Goal: Transaction & Acquisition: Obtain resource

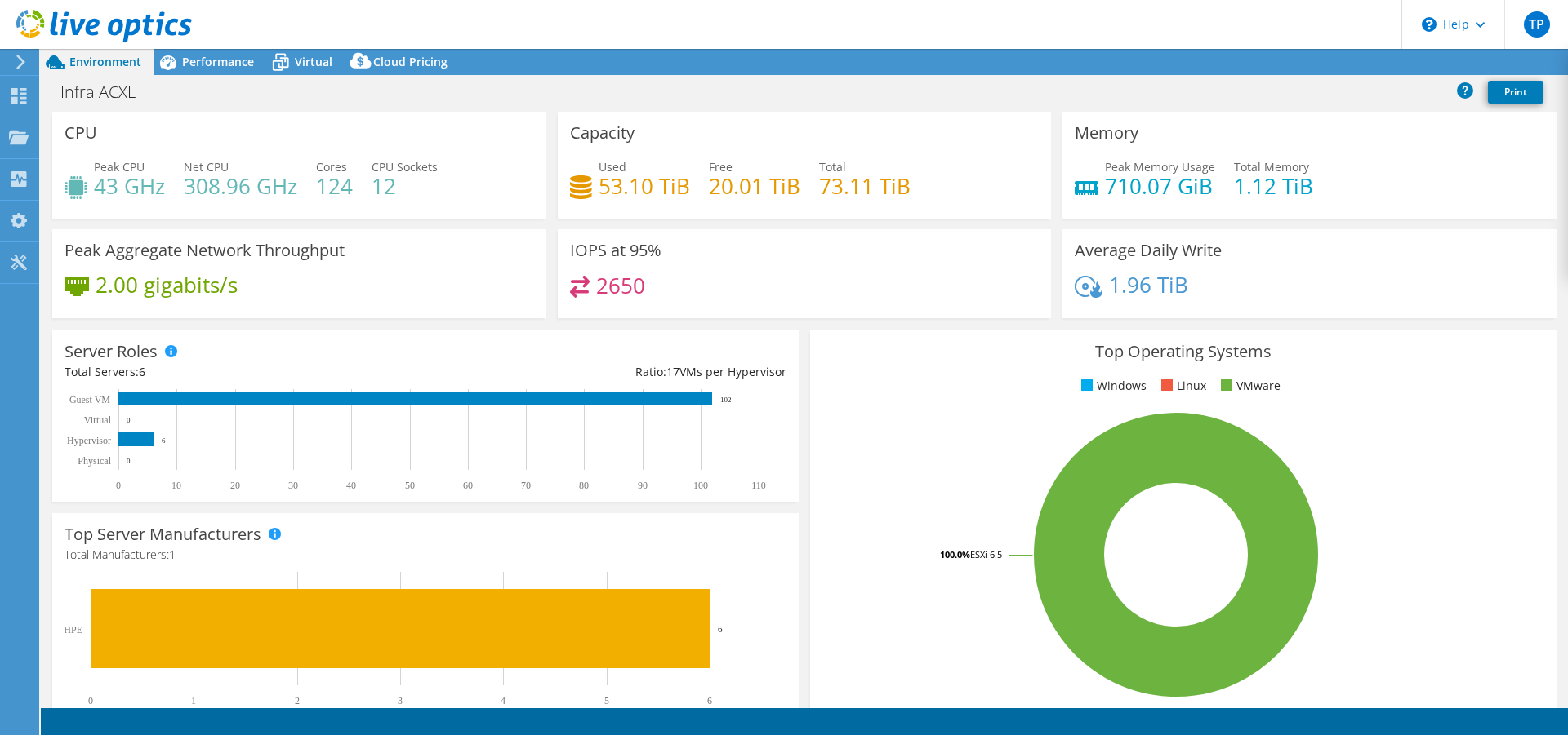
select select "USD"
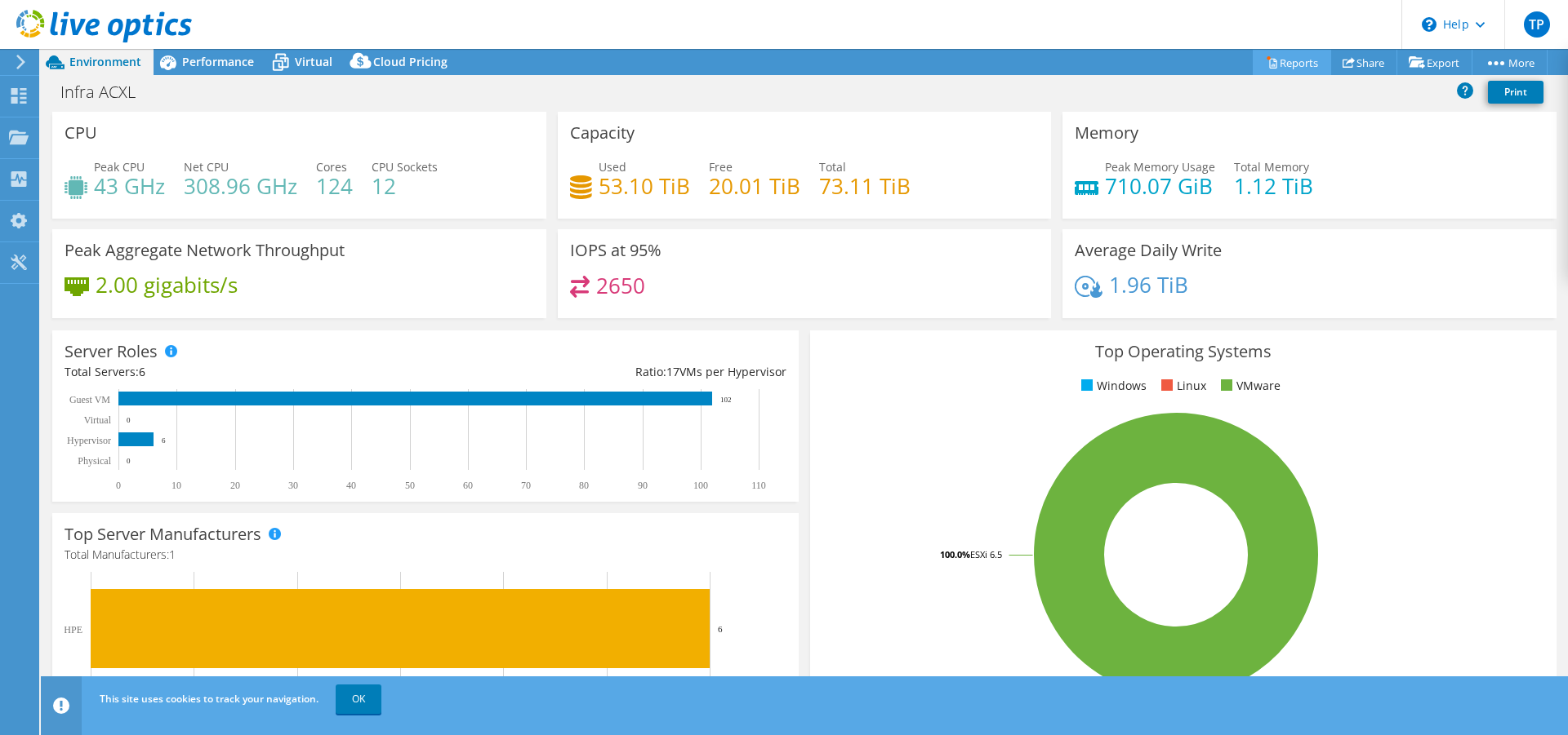
click at [1288, 58] on link "Reports" at bounding box center [1292, 62] width 78 height 26
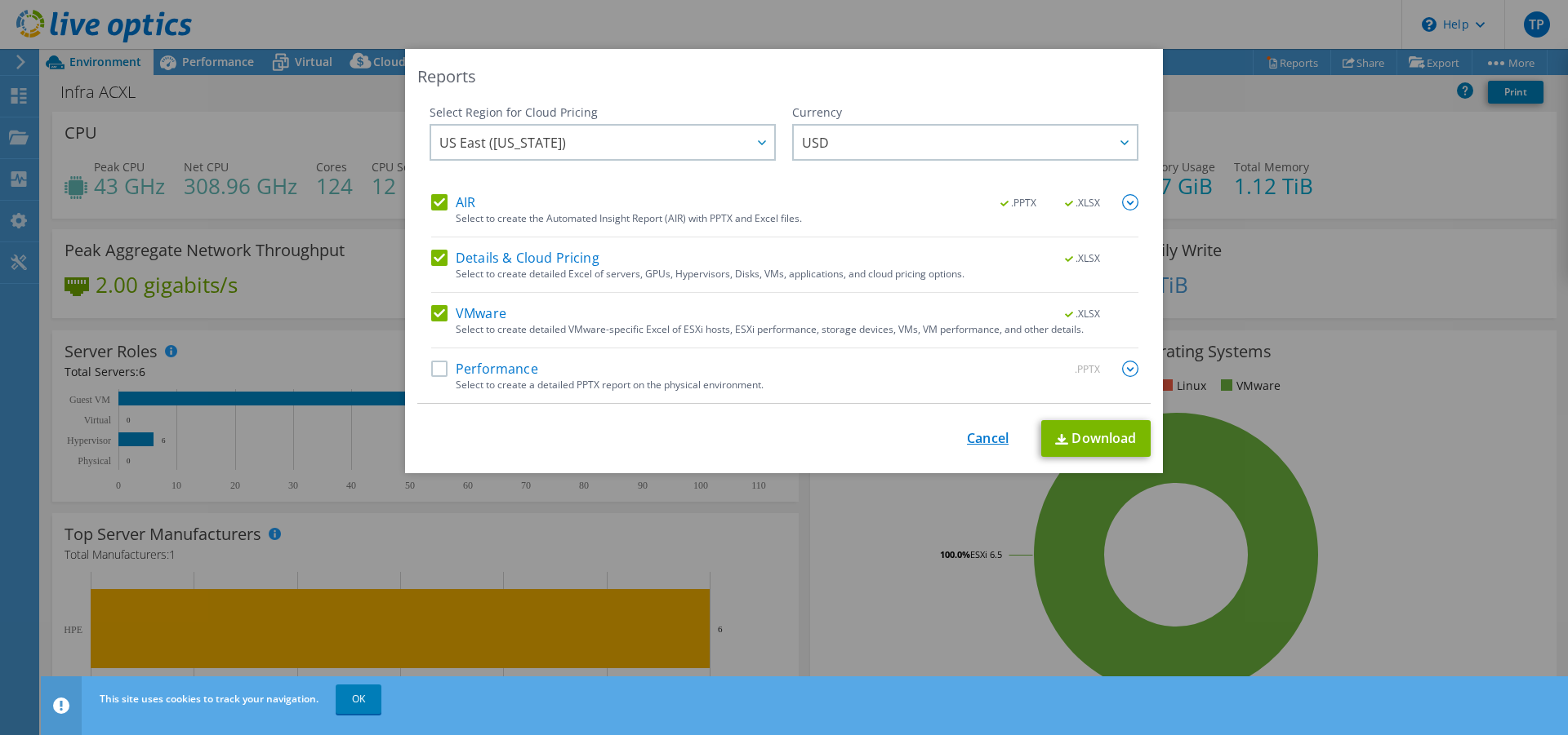
click at [971, 439] on link "Cancel" at bounding box center [988, 439] width 42 height 15
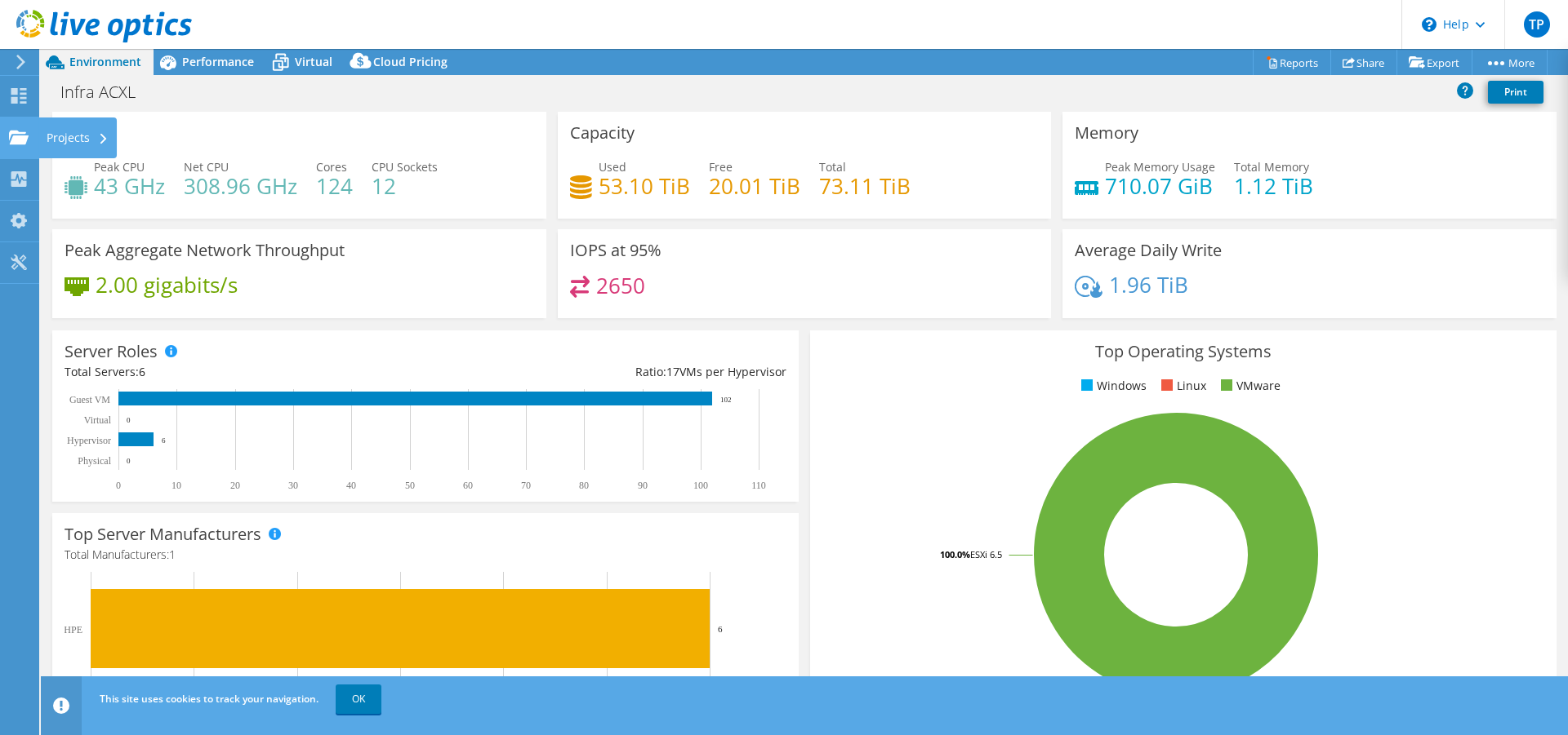
click at [17, 136] on use at bounding box center [19, 136] width 20 height 14
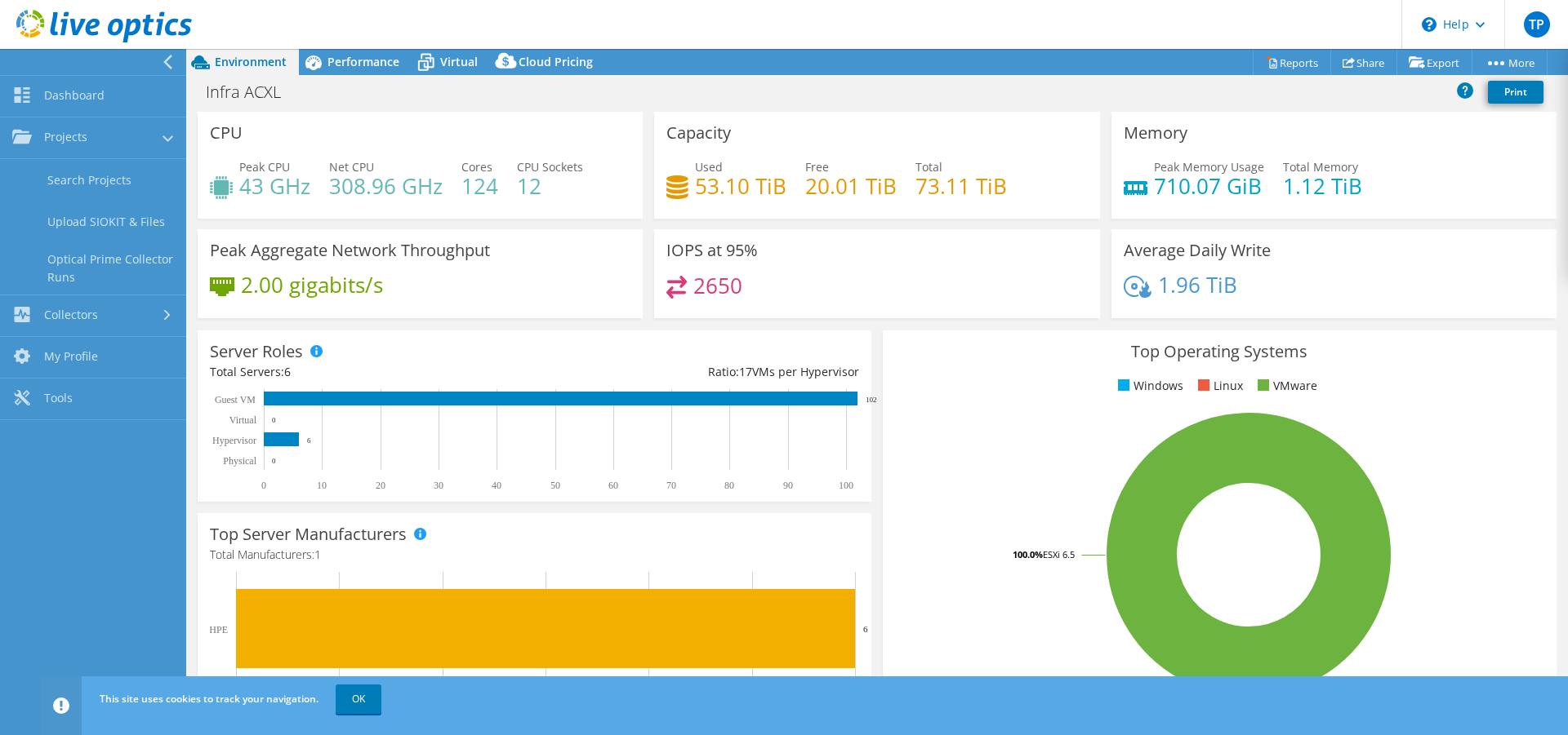
click at [993, 366] on div "Top Operating Systems Windows Linux VMware 100.0% ESXi 6.5" at bounding box center [1219, 525] width 674 height 391
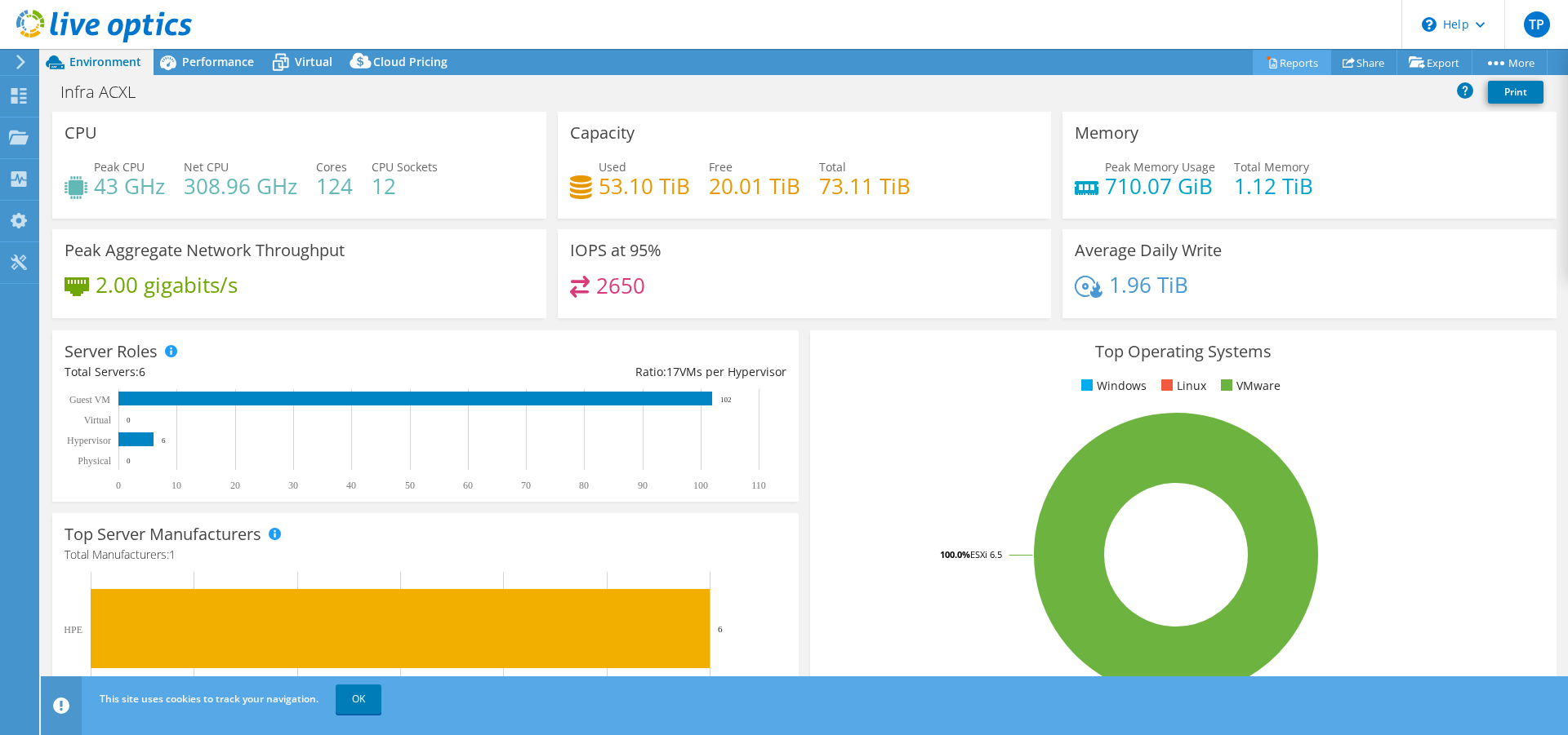
click at [1271, 66] on link "Reports" at bounding box center [1292, 62] width 78 height 26
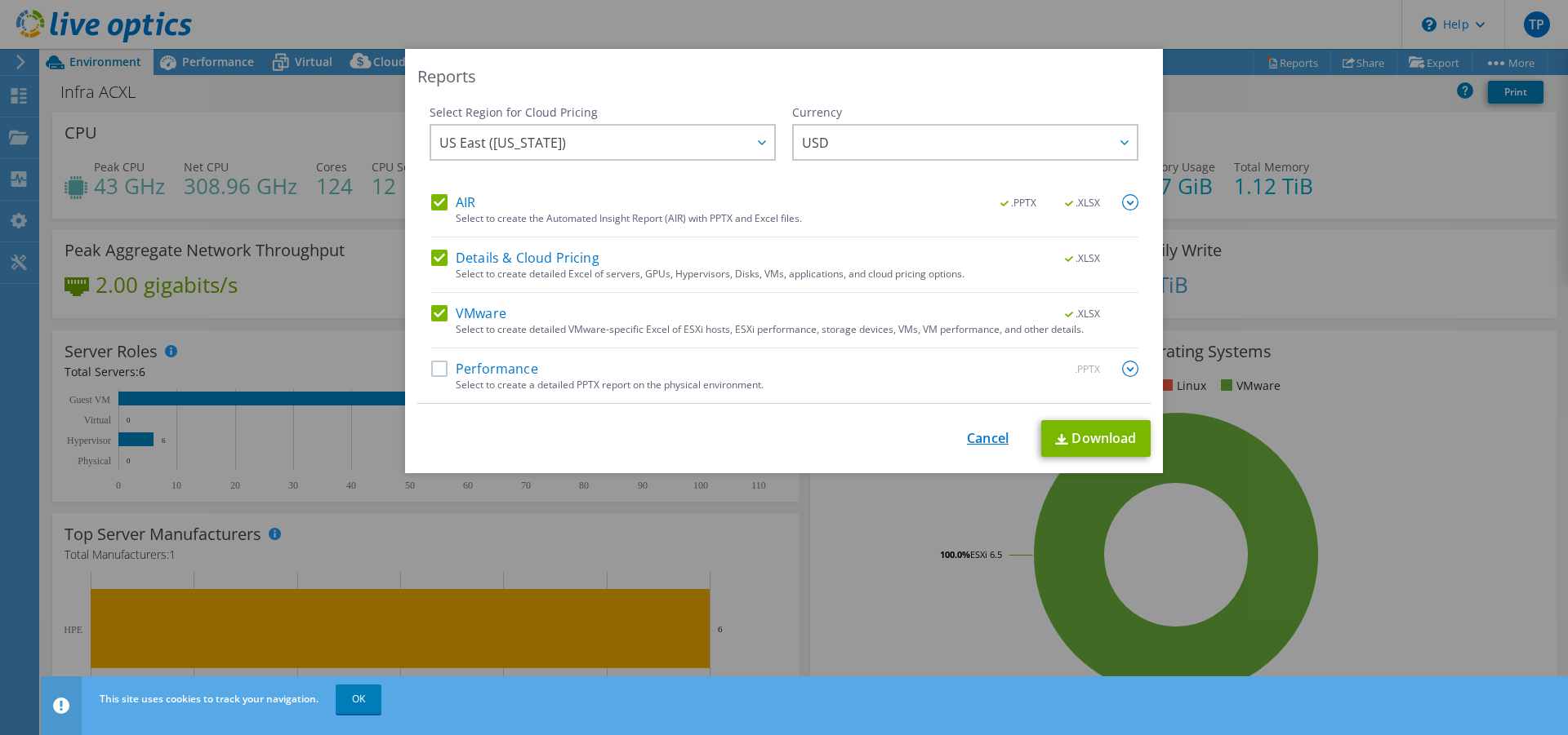
click at [972, 439] on link "Cancel" at bounding box center [988, 439] width 42 height 15
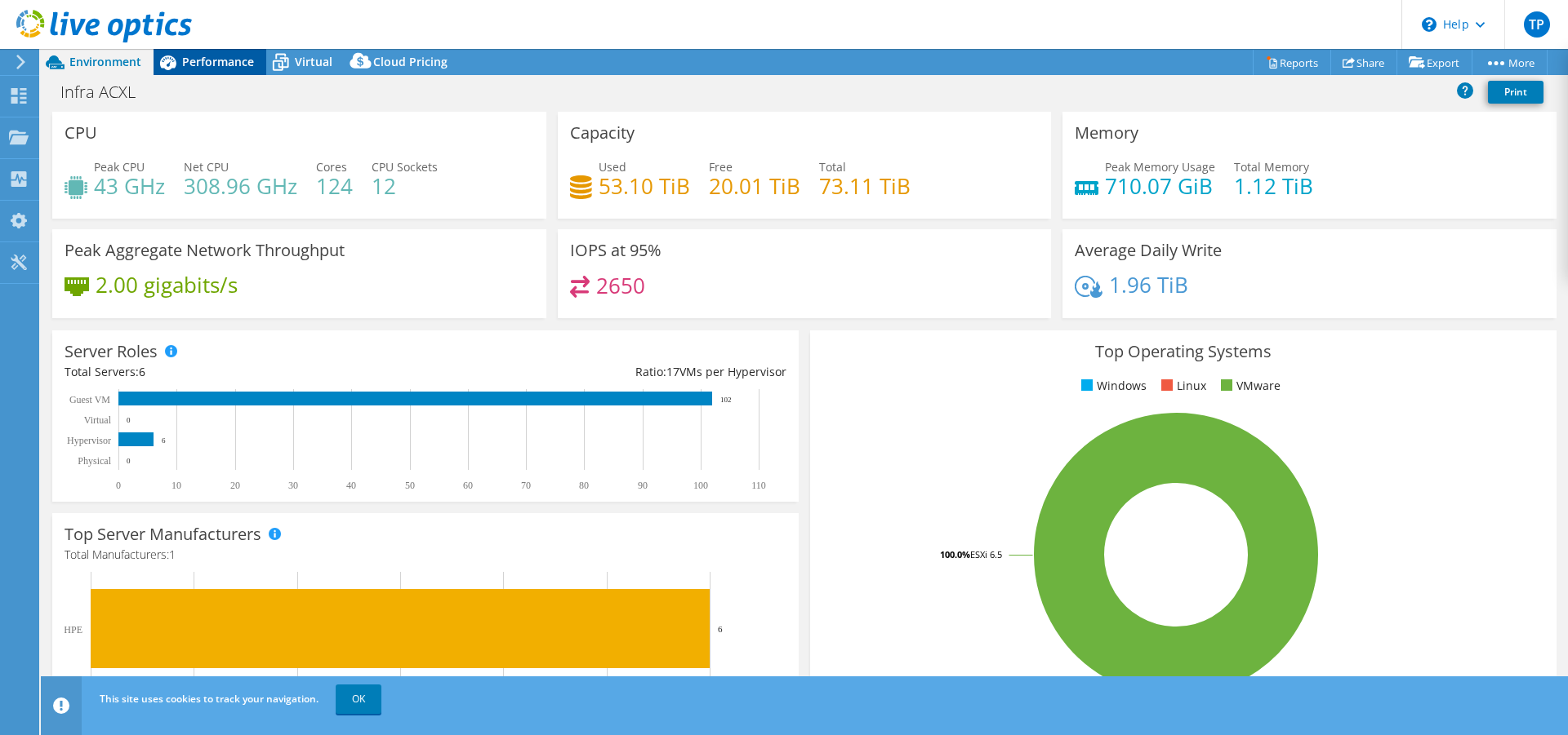
click at [186, 55] on span "Performance" at bounding box center [218, 61] width 72 height 15
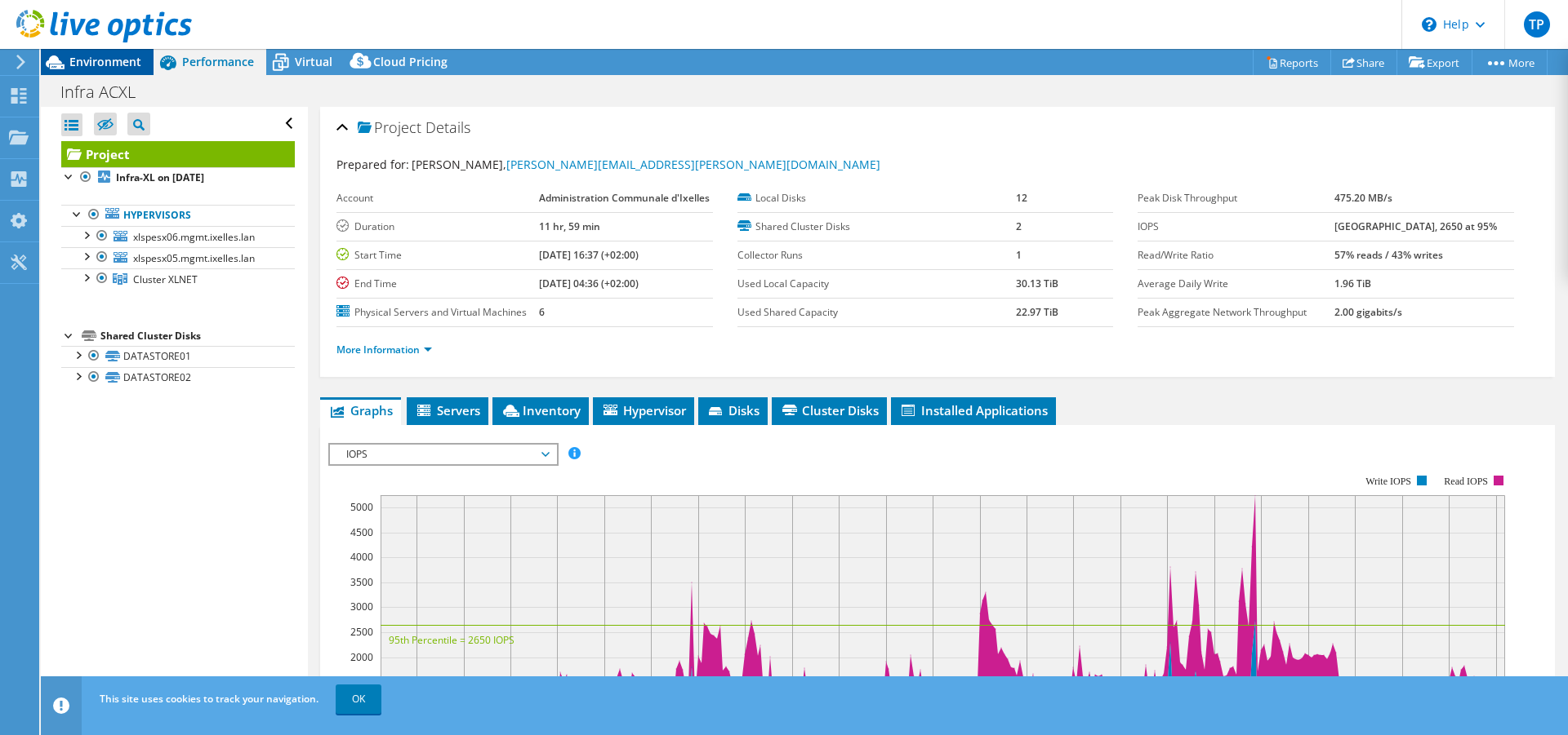
click at [112, 64] on span "Environment" at bounding box center [105, 61] width 72 height 15
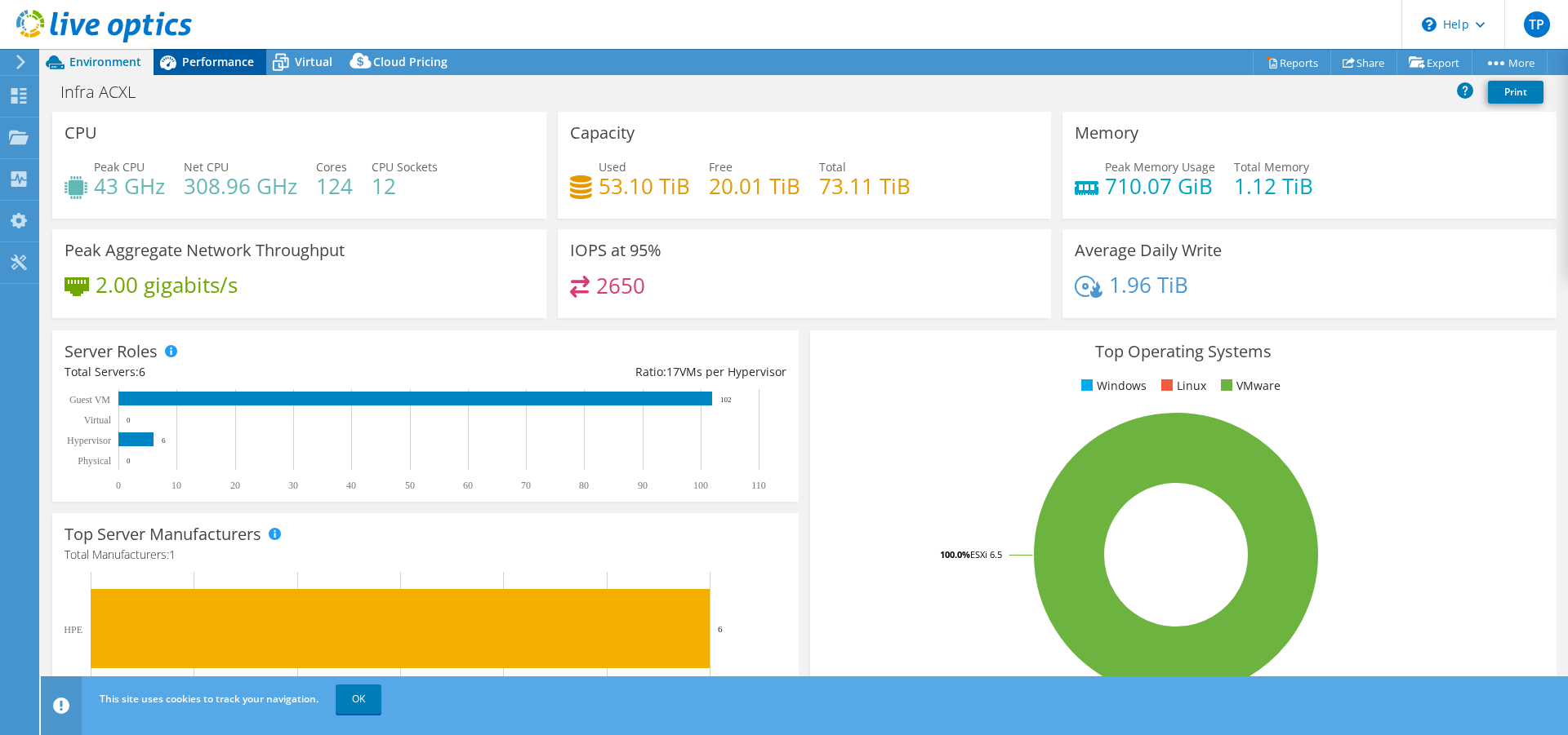
click at [216, 61] on span "Performance" at bounding box center [218, 61] width 72 height 15
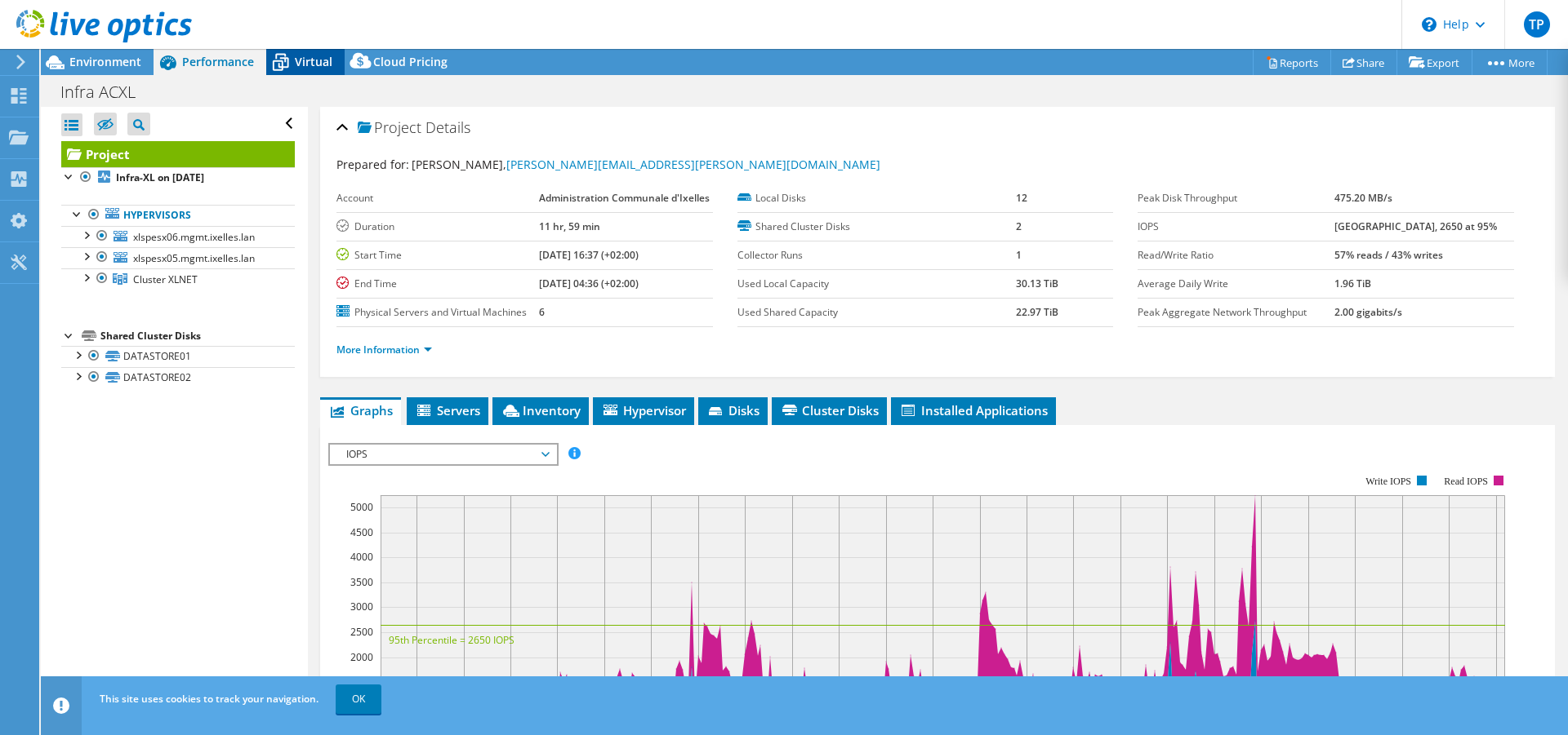
click at [308, 60] on span "Virtual" at bounding box center [314, 61] width 37 height 15
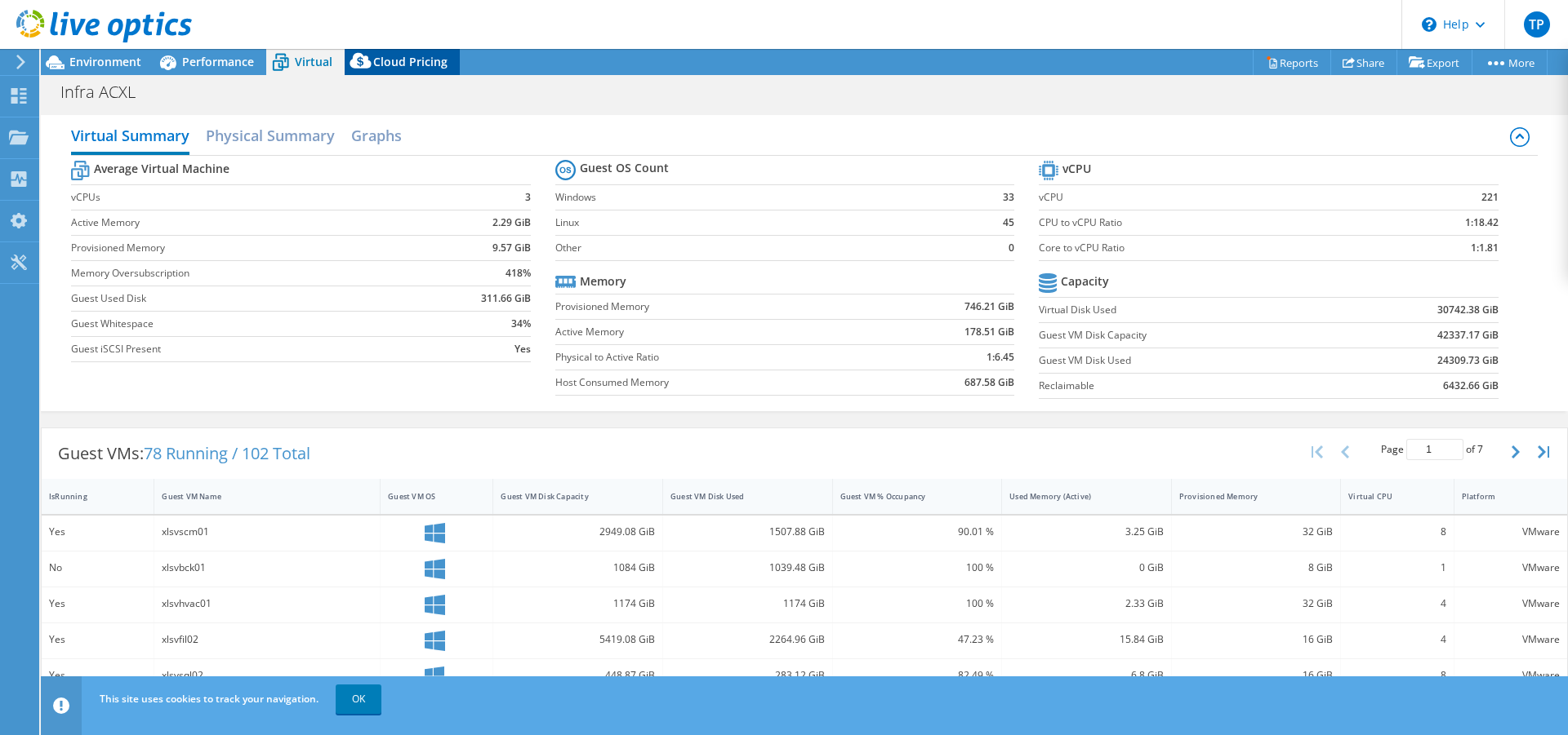
click at [401, 57] on span "Cloud Pricing" at bounding box center [410, 61] width 74 height 15
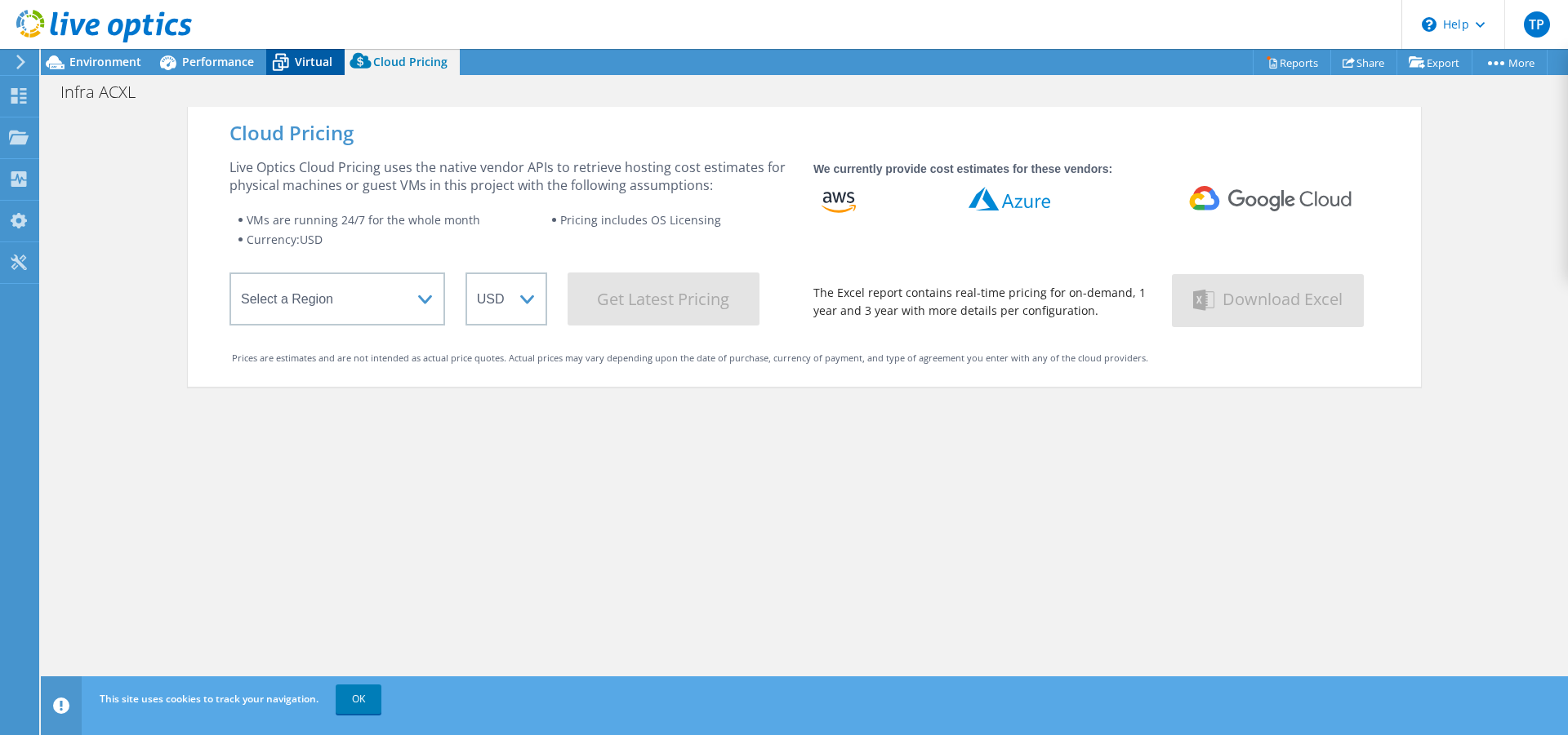
click at [315, 56] on span "Virtual" at bounding box center [314, 61] width 37 height 15
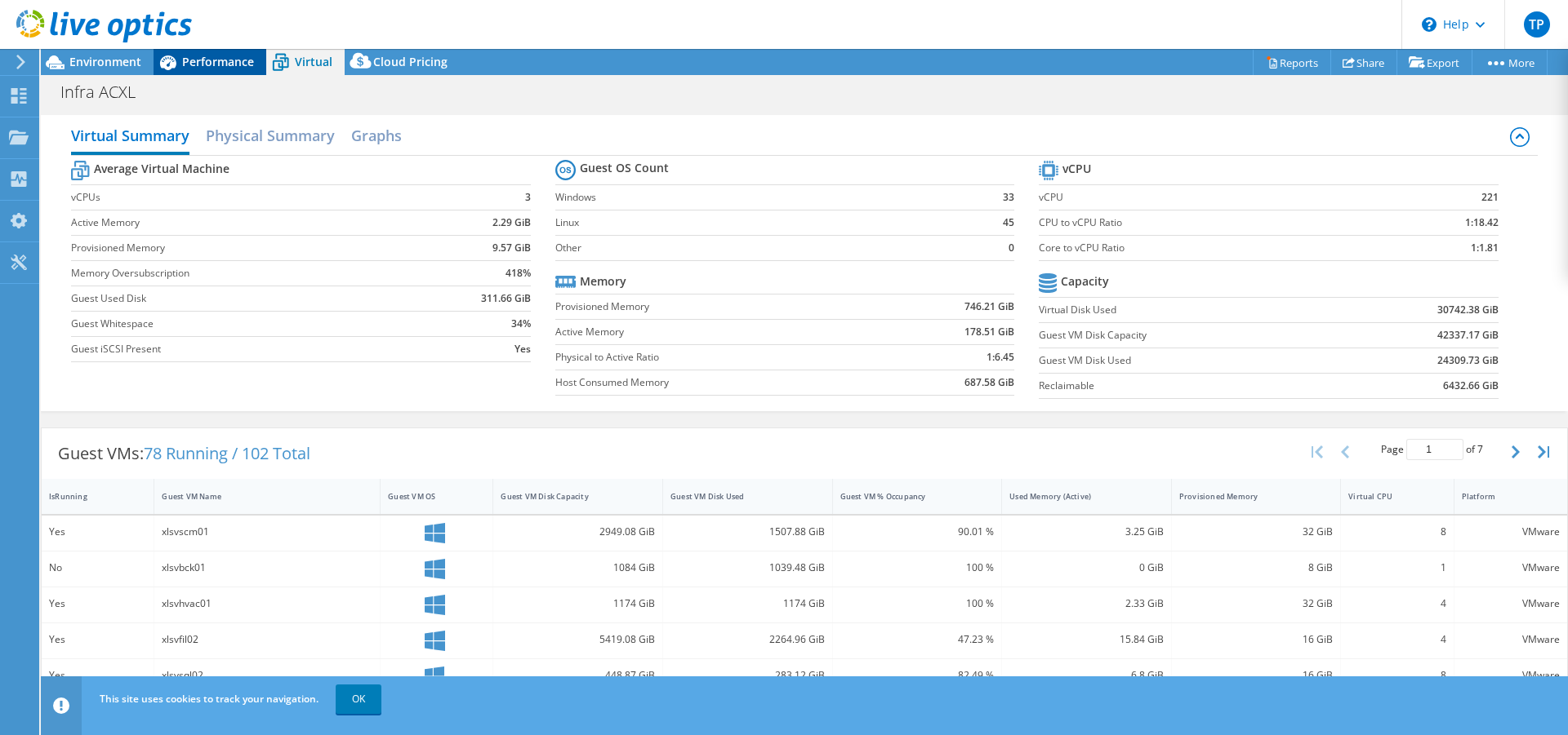
click at [217, 60] on span "Performance" at bounding box center [218, 61] width 72 height 15
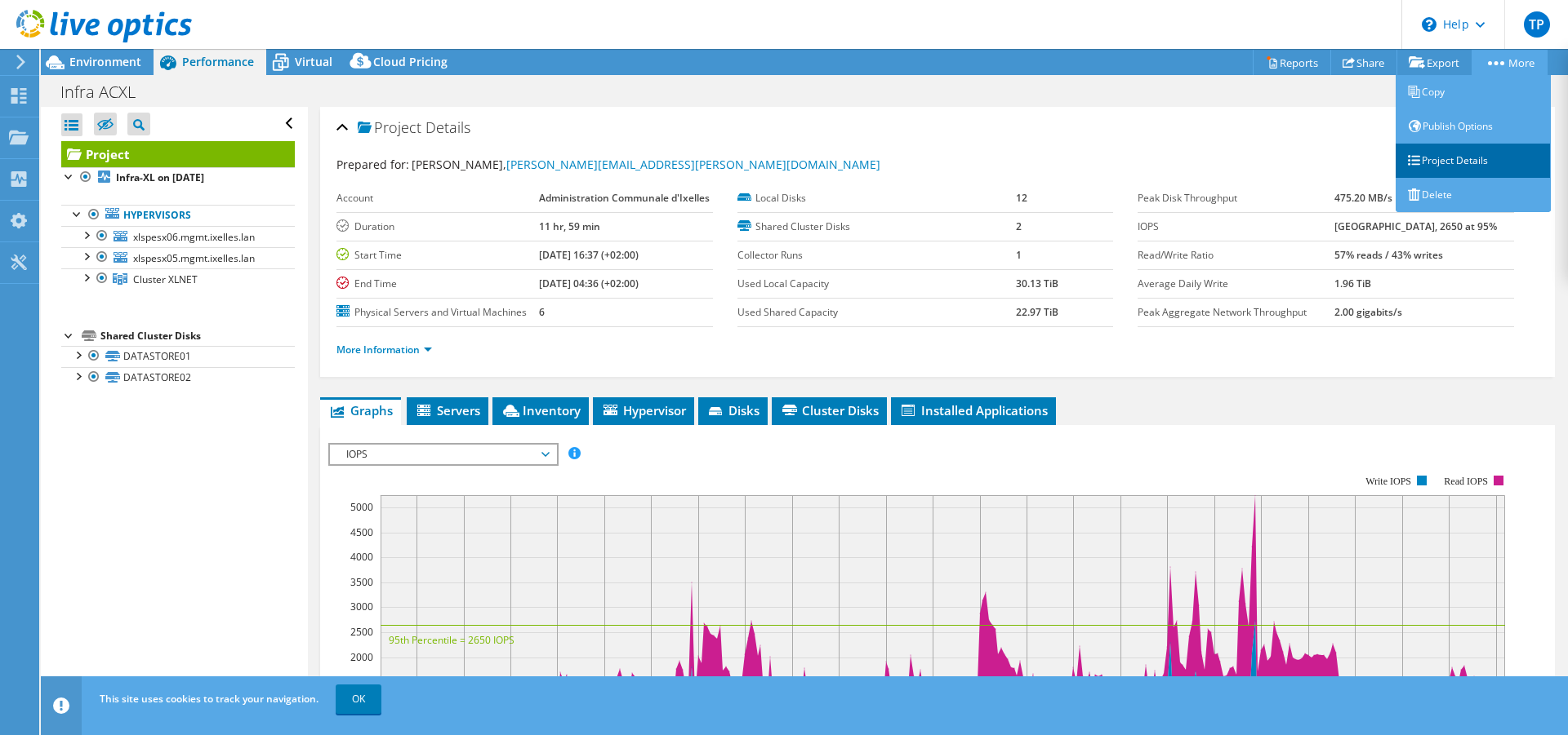
click at [1462, 159] on link "Project Details" at bounding box center [1473, 161] width 155 height 34
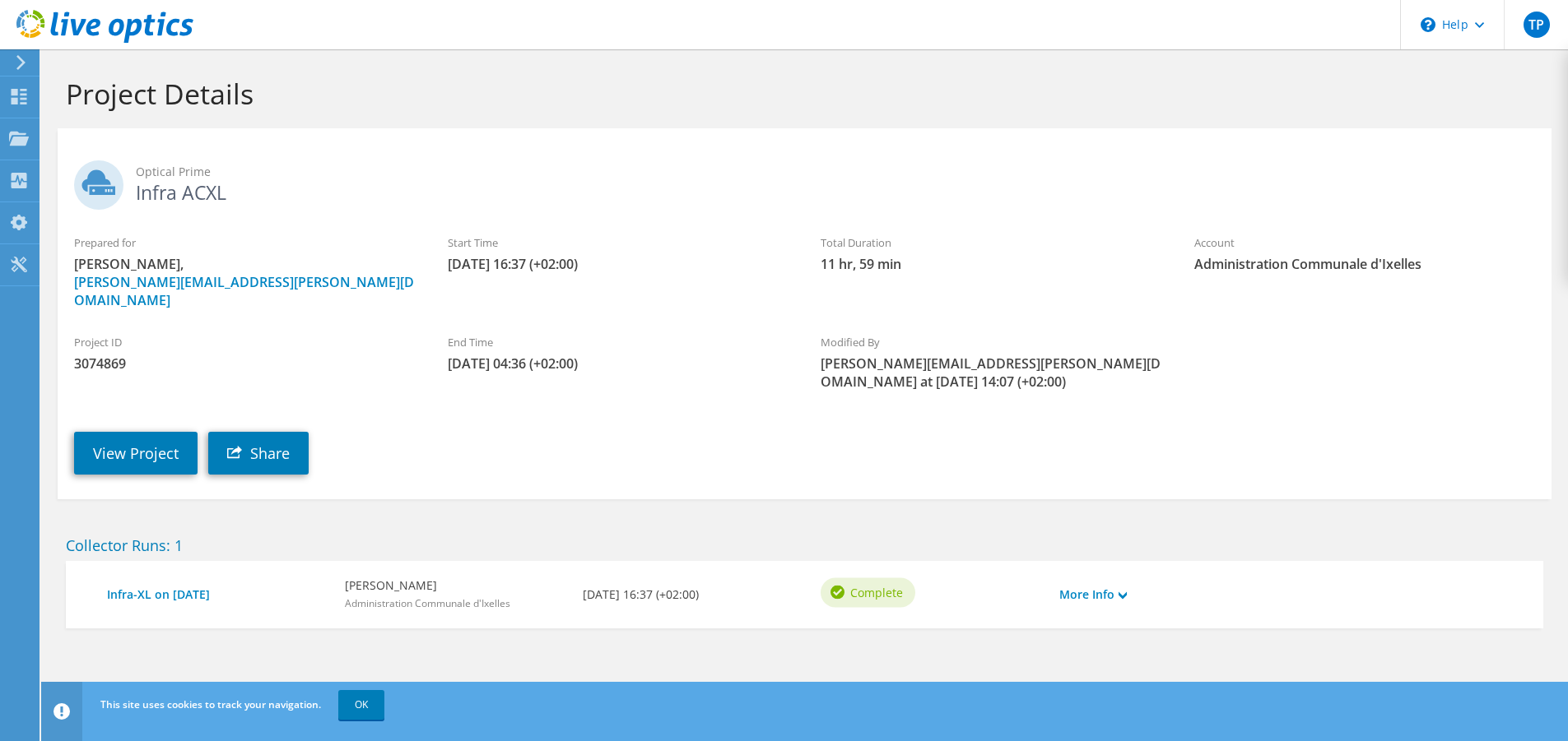
click at [21, 58] on icon at bounding box center [21, 62] width 12 height 15
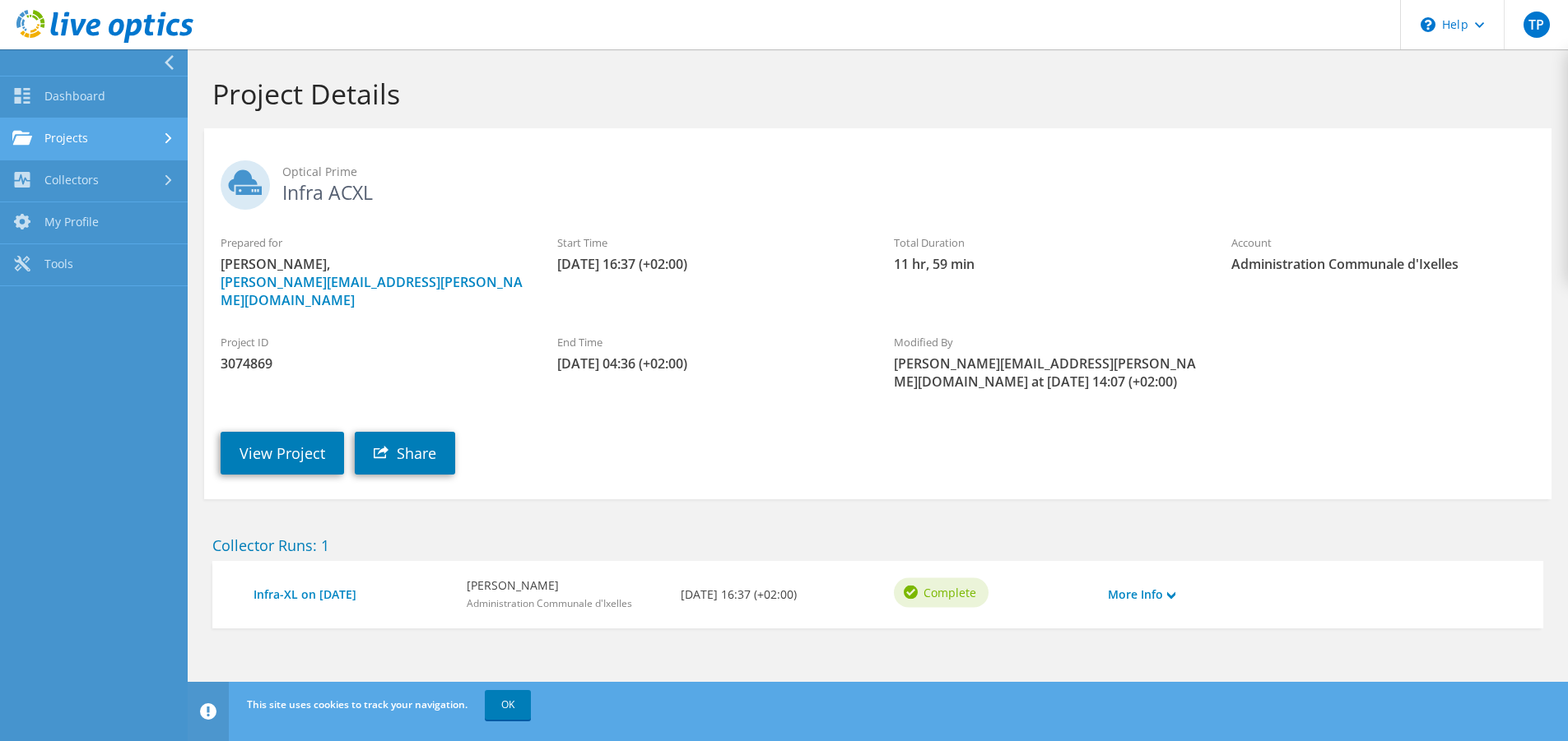
click at [66, 143] on link "Projects" at bounding box center [94, 139] width 187 height 42
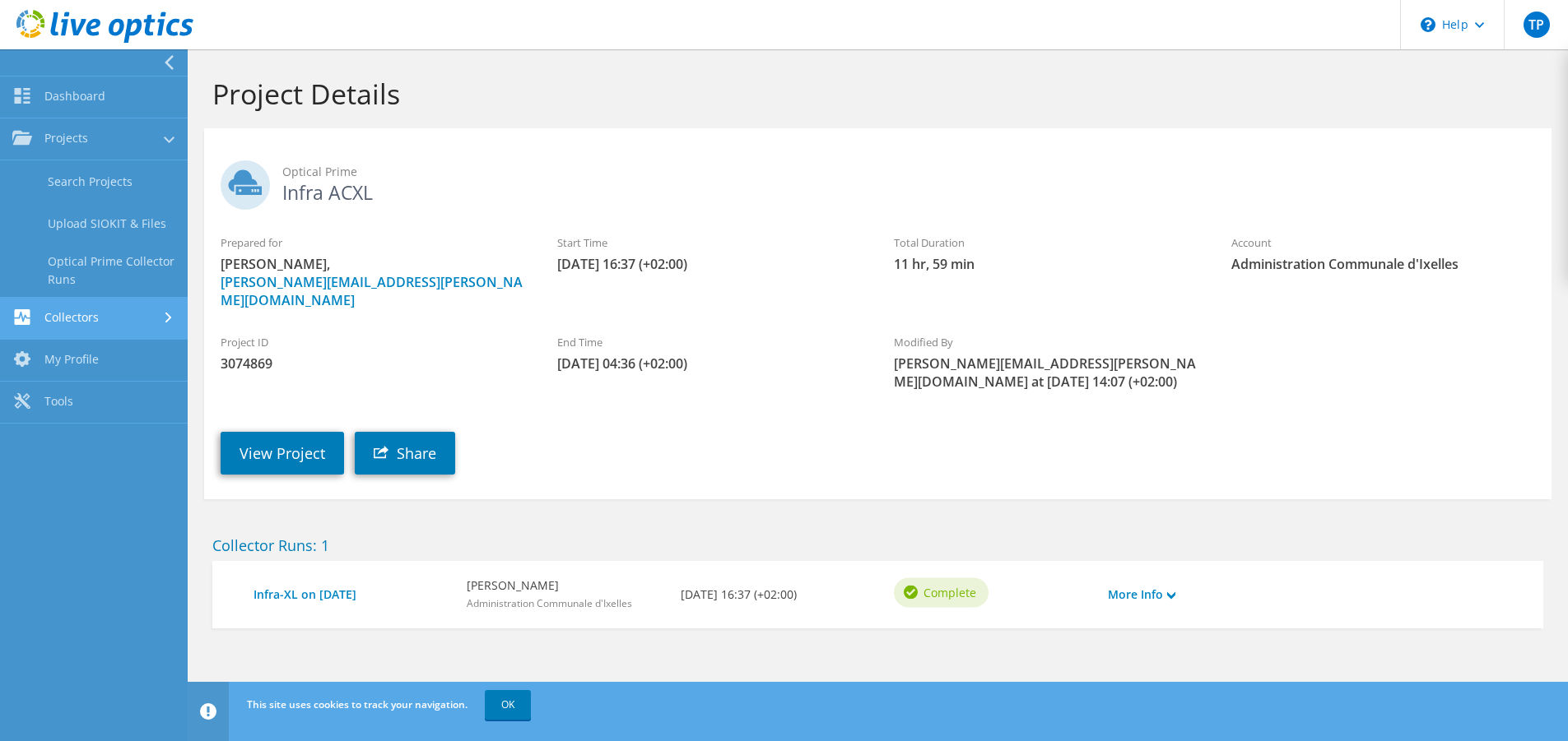
click at [95, 319] on link "Collectors" at bounding box center [94, 319] width 187 height 42
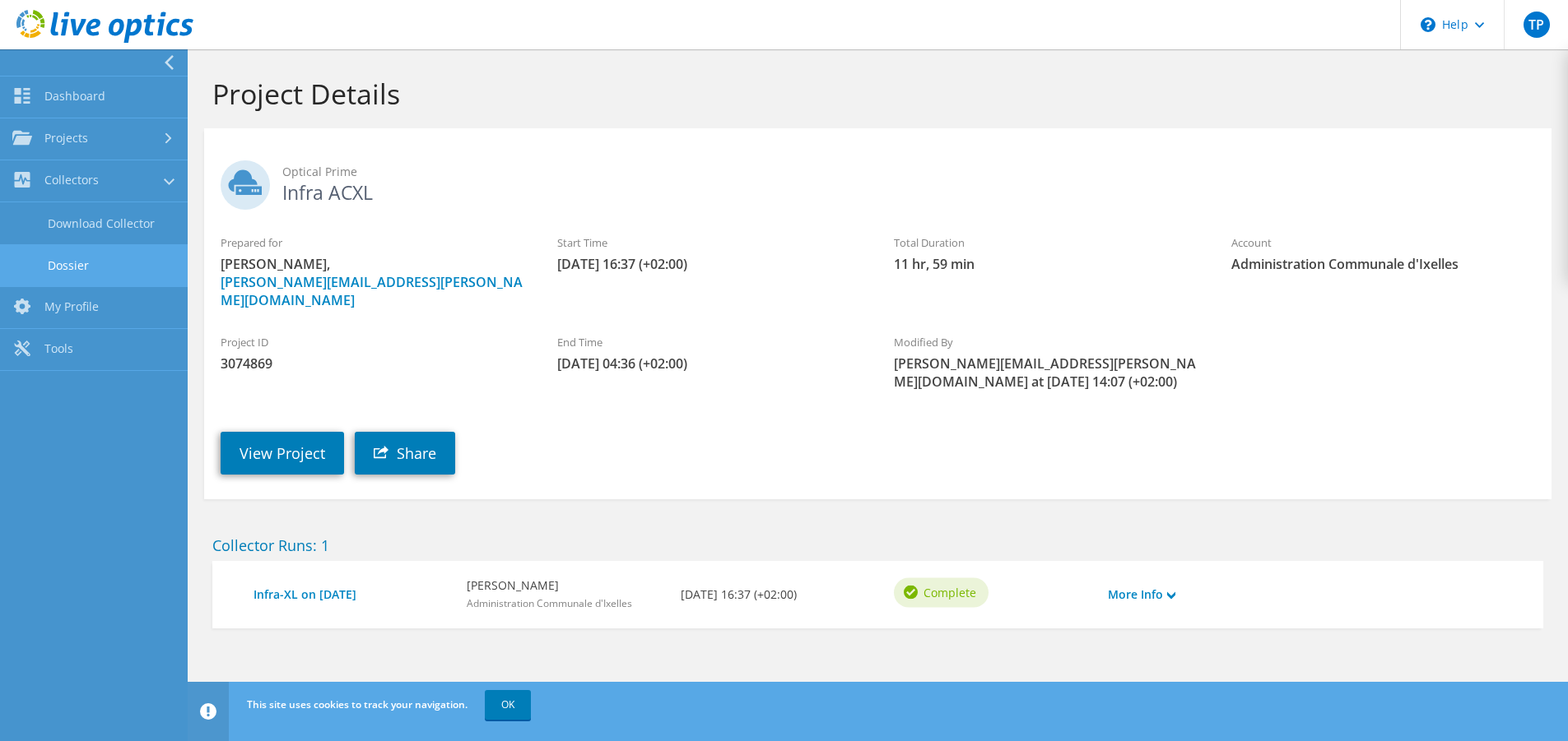
click at [74, 265] on link "Dossier" at bounding box center [94, 265] width 187 height 42
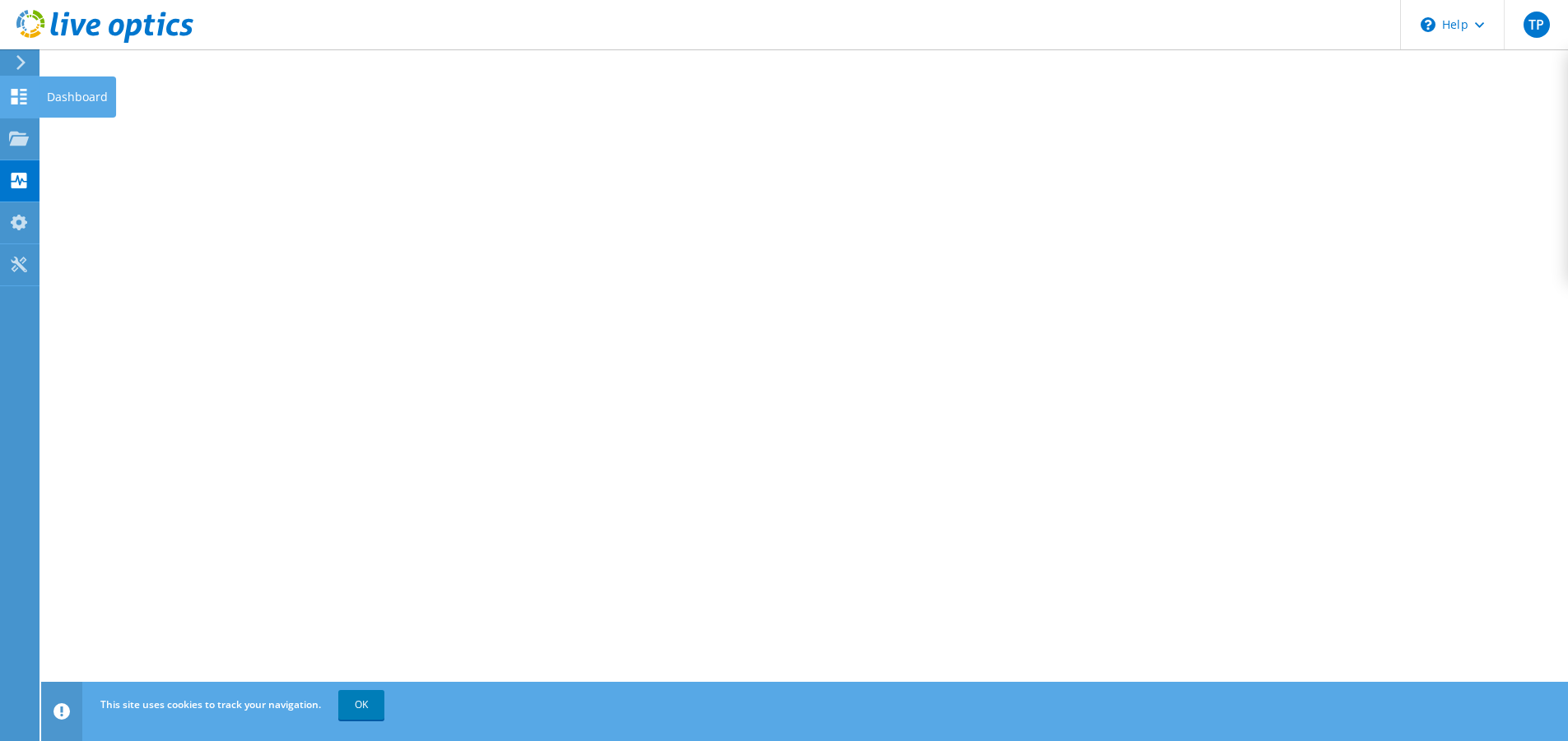
click at [15, 100] on use at bounding box center [19, 96] width 15 height 15
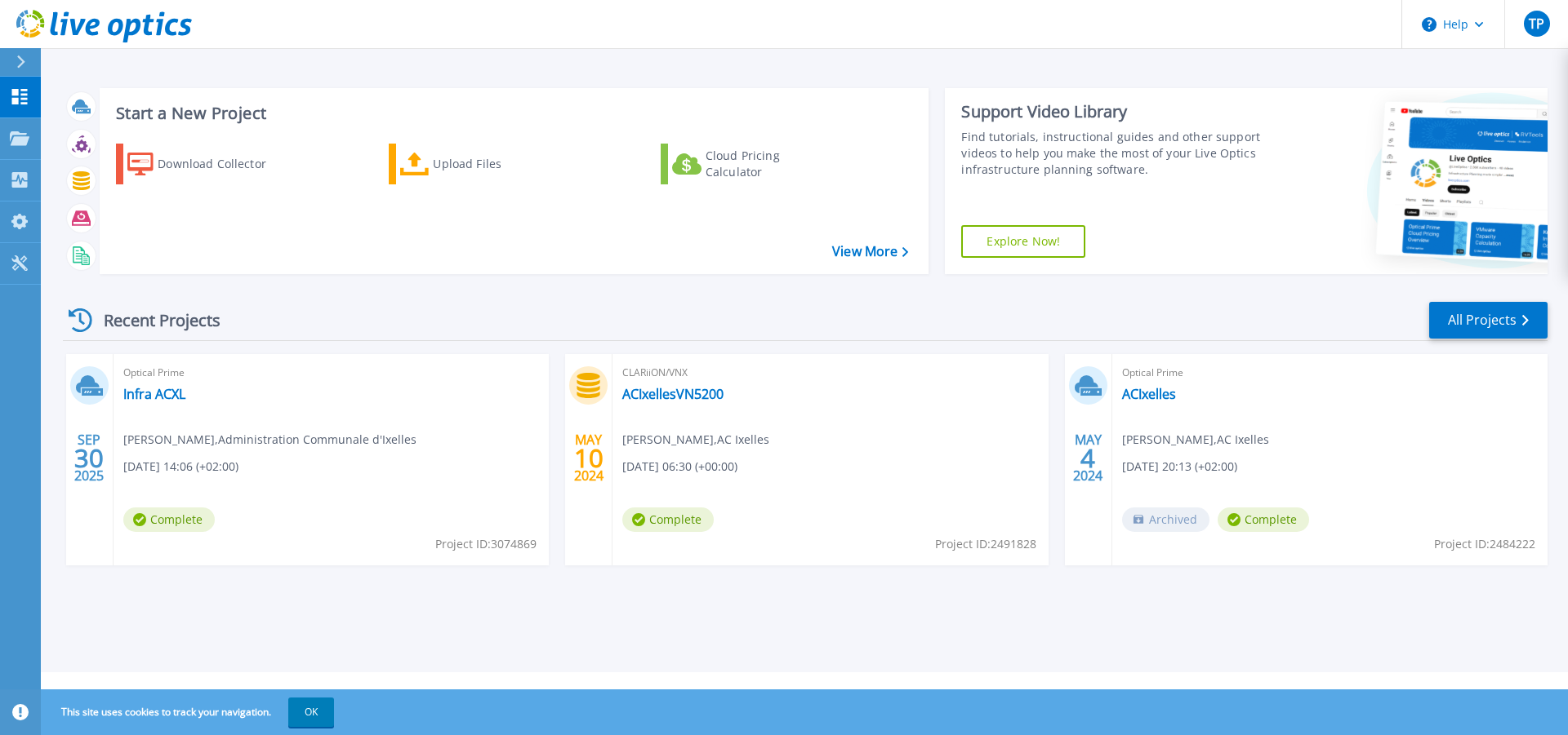
click at [168, 523] on span "Complete" at bounding box center [169, 520] width 91 height 25
click at [344, 466] on div "Optical Prime Infra ACXL Benjamin Lamon , Administration Communale d'Ixelles 09…" at bounding box center [331, 460] width 435 height 211
click at [466, 164] on div "Upload Files" at bounding box center [498, 164] width 130 height 32
click at [197, 162] on div "Download Collector" at bounding box center [222, 164] width 130 height 32
click at [9, 140] on icon at bounding box center [19, 138] width 20 height 14
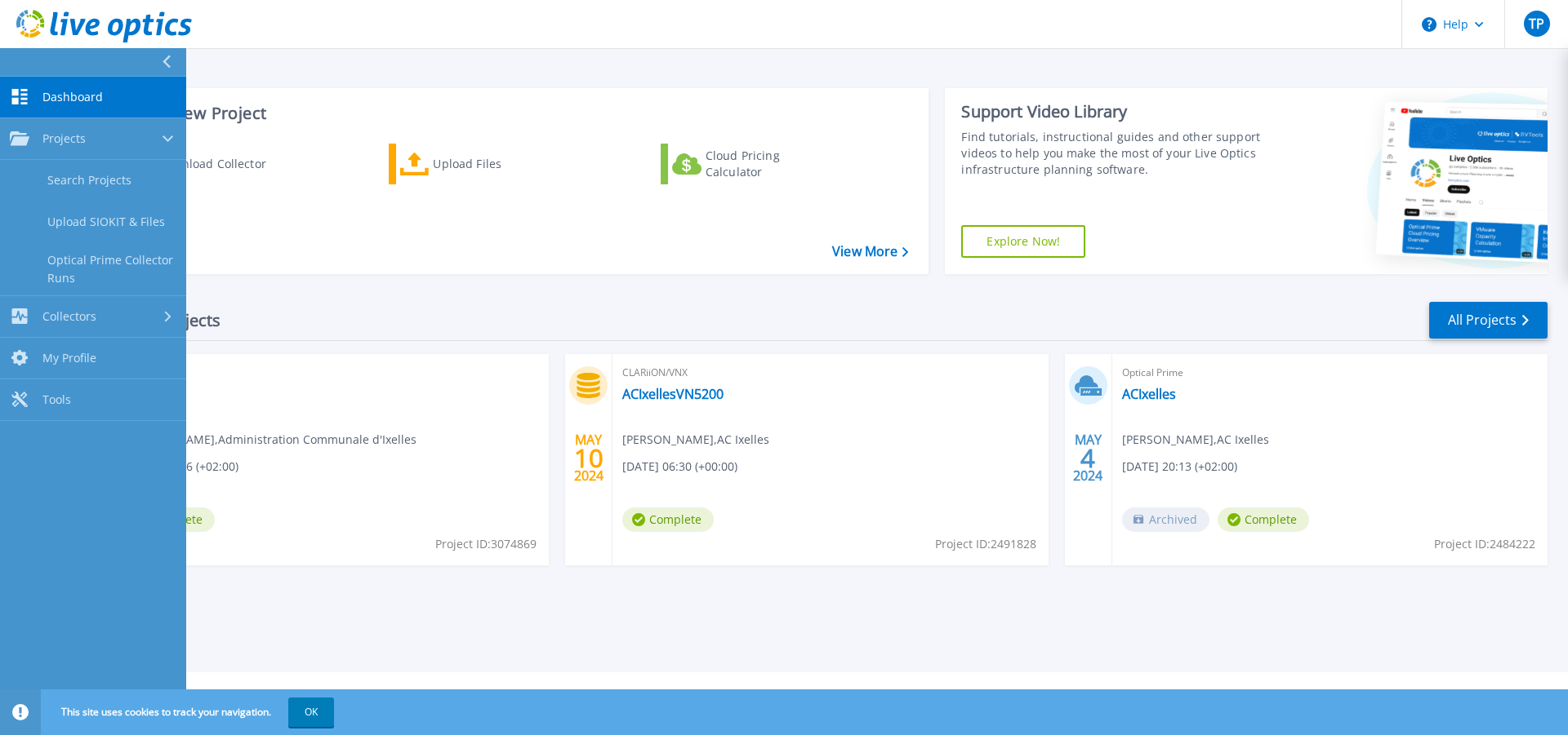
click at [464, 258] on div "Download Collector Upload Files Cloud Pricing Calculator" at bounding box center [512, 198] width 818 height 135
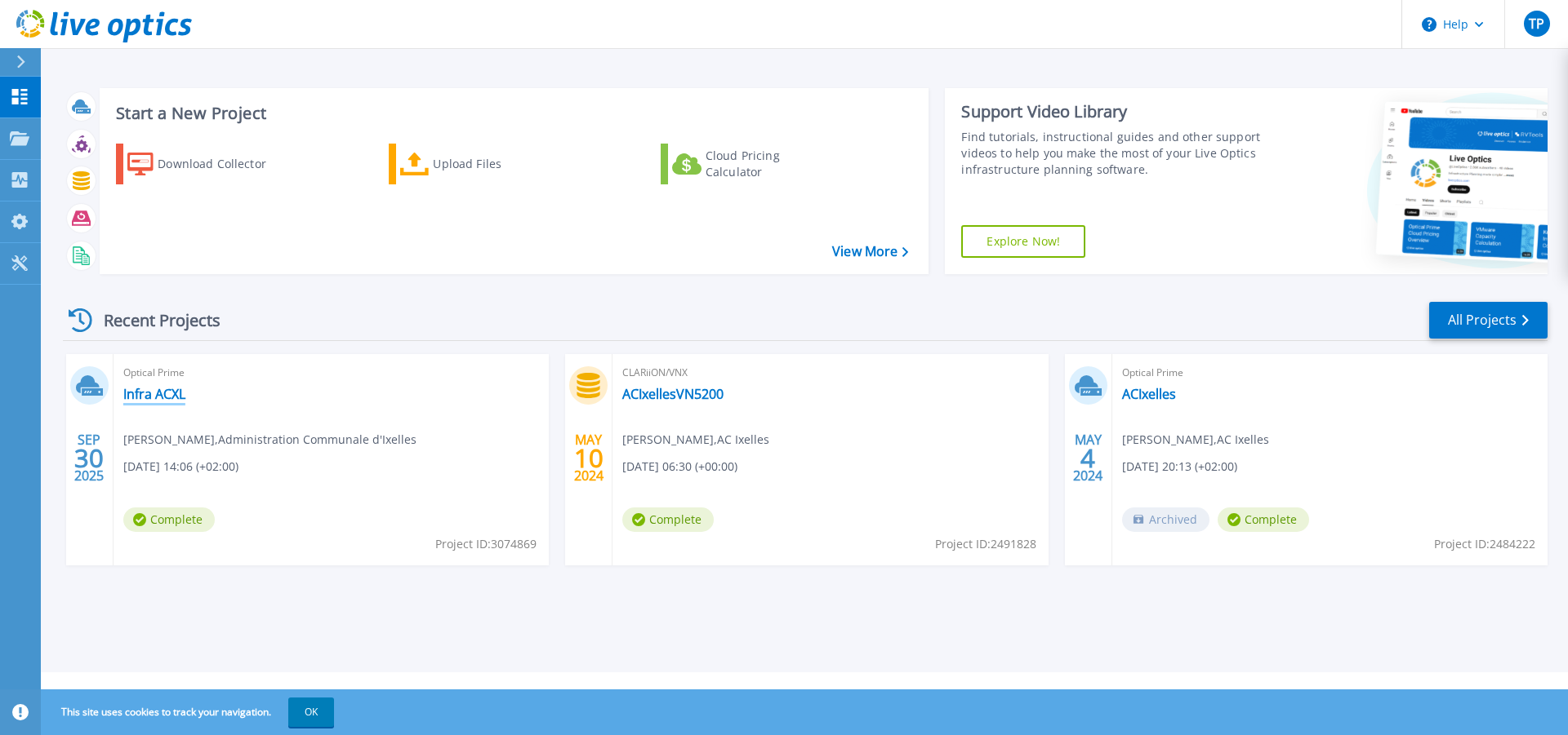
click at [176, 392] on link "Infra ACXL" at bounding box center [154, 393] width 62 height 16
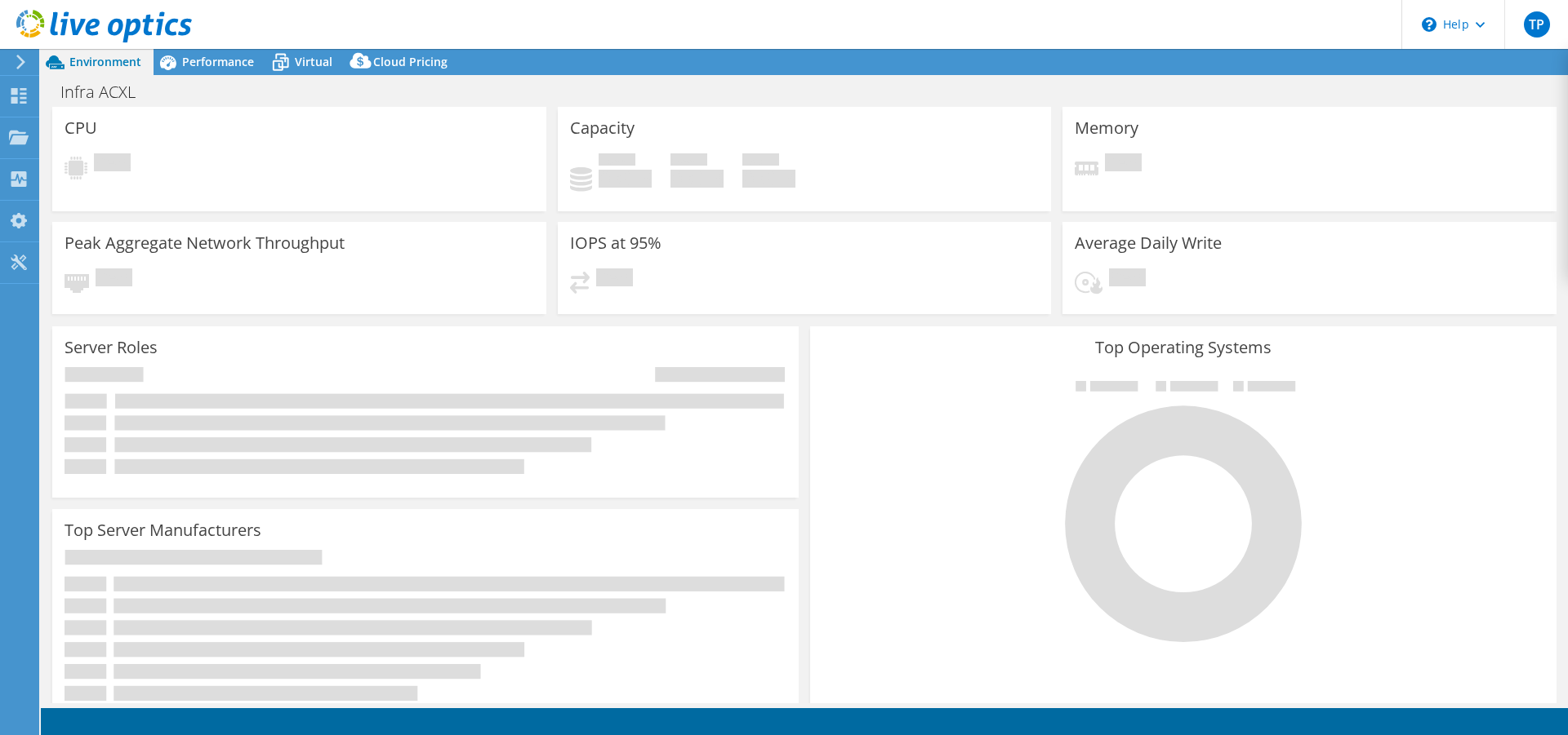
select select "USD"
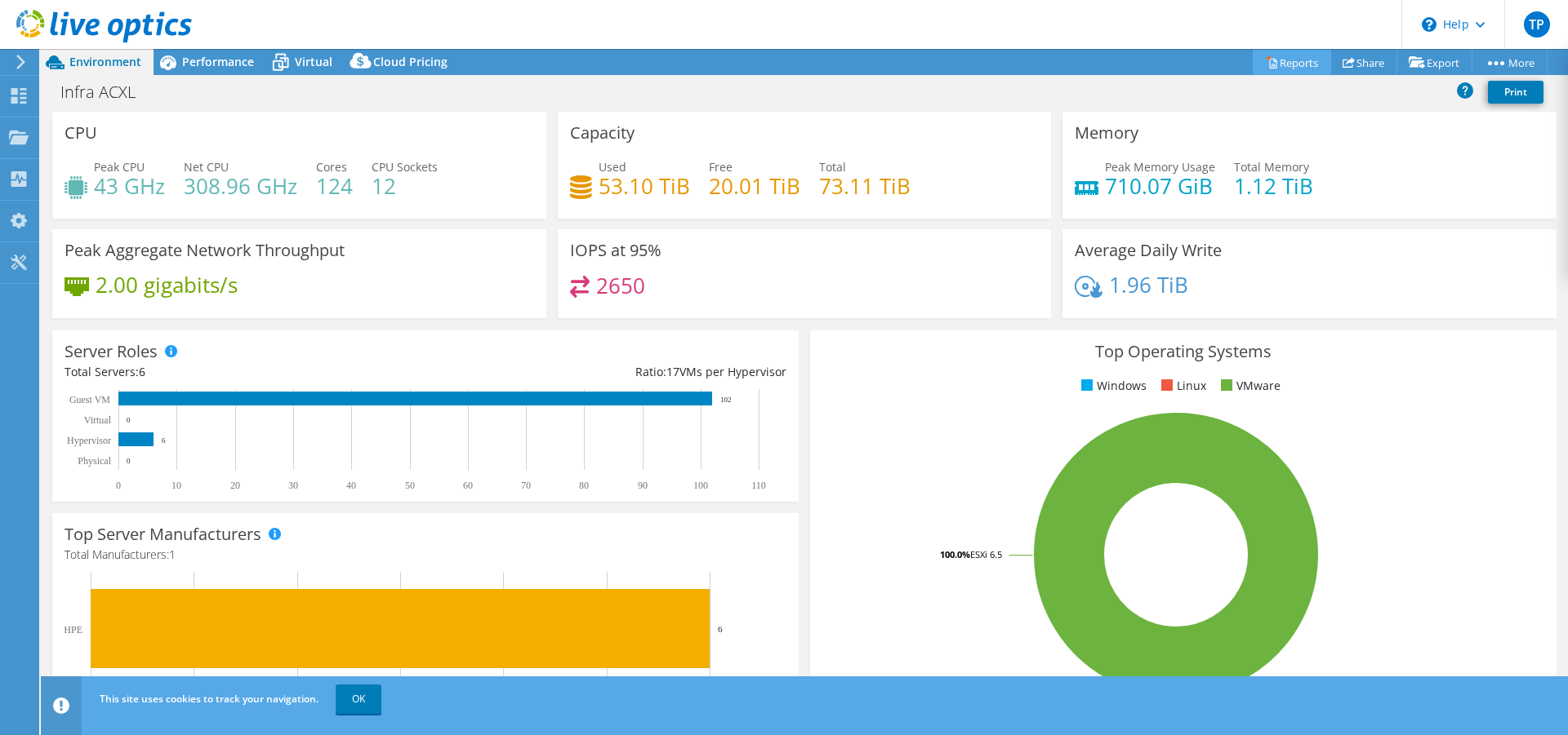
click at [1289, 64] on link "Reports" at bounding box center [1292, 62] width 78 height 26
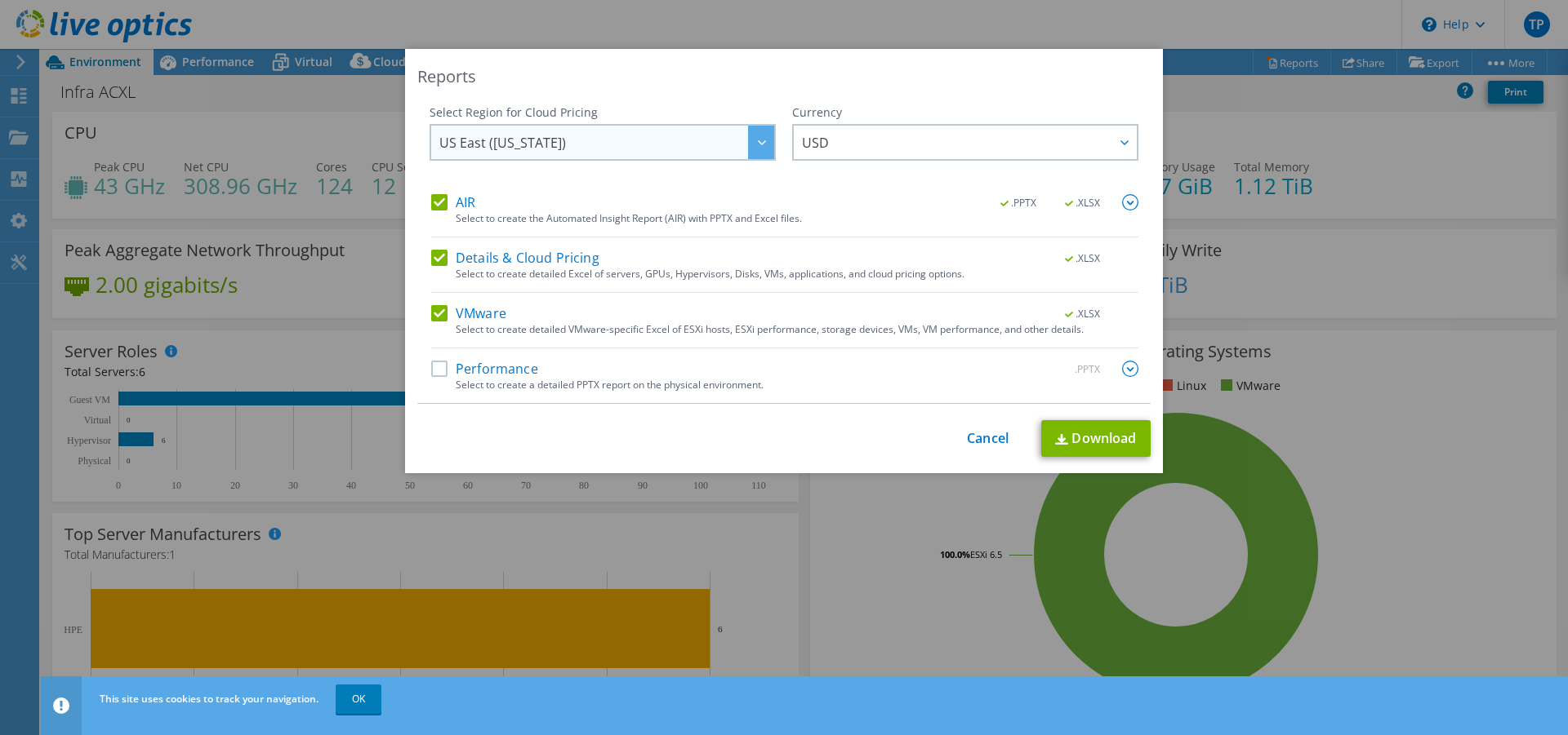
click at [758, 144] on icon at bounding box center [762, 143] width 9 height 5
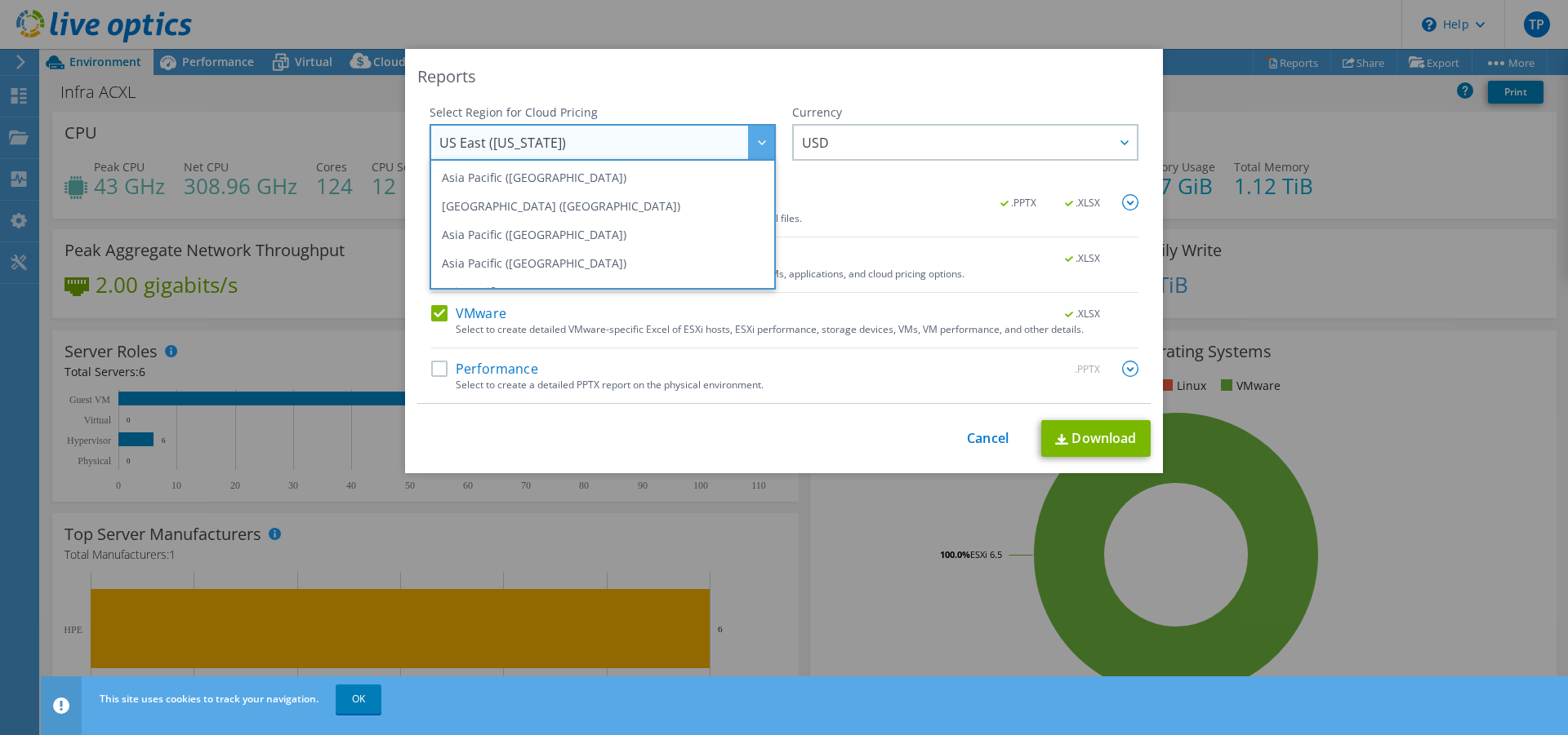
click at [638, 136] on span "US East (Virginia)" at bounding box center [607, 142] width 335 height 33
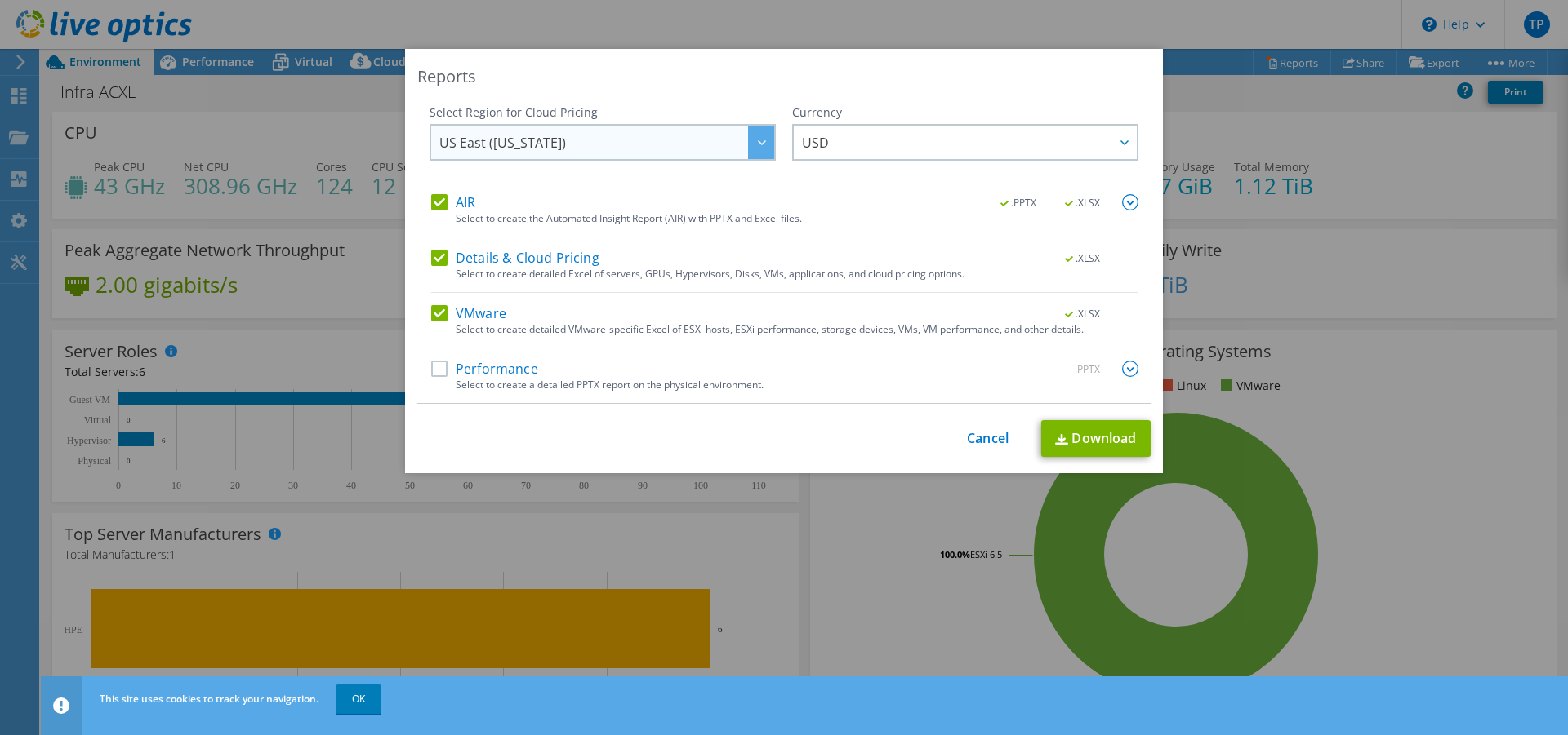
click at [748, 141] on div at bounding box center [761, 142] width 26 height 33
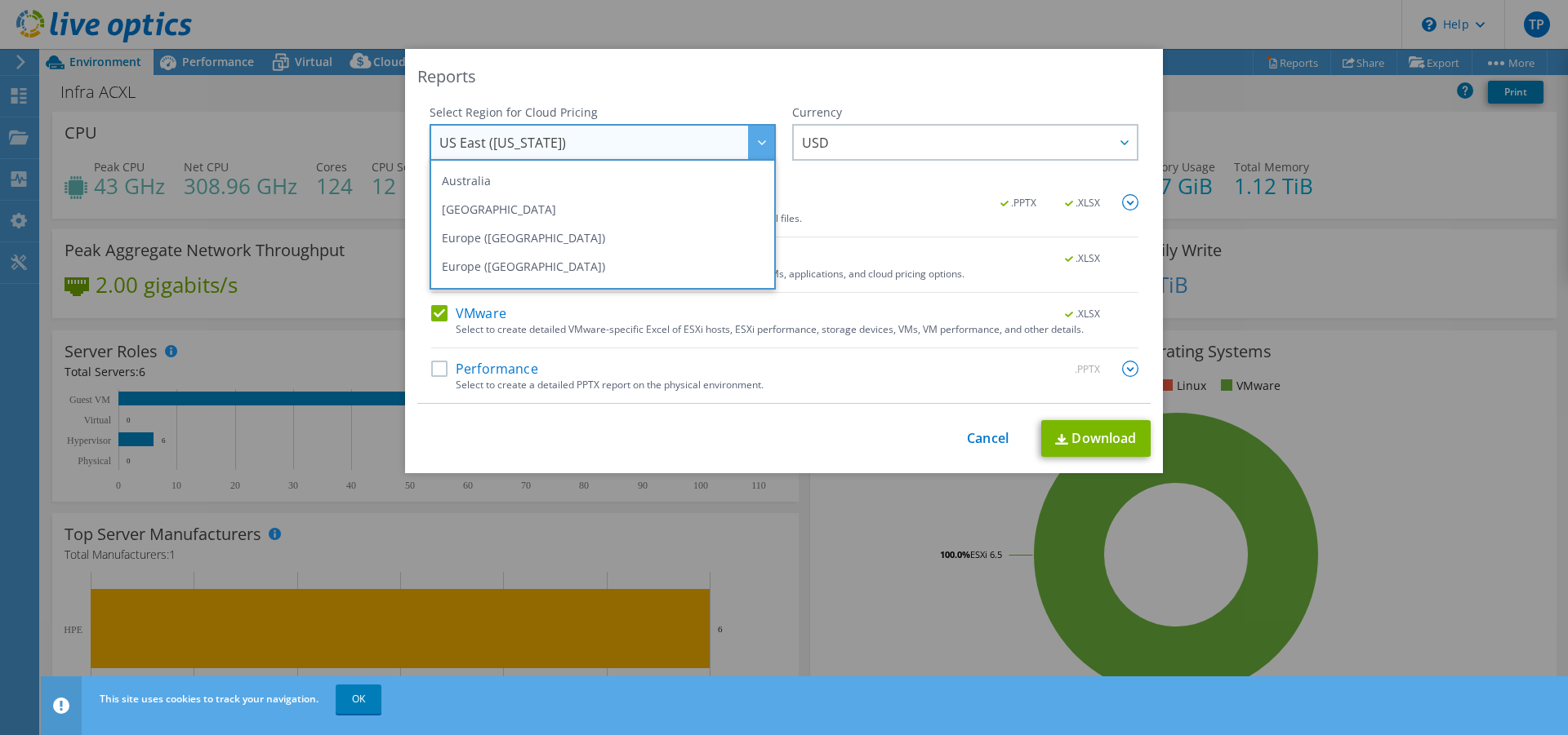
scroll to position [136, 0]
click at [527, 243] on li "Europe (Frankfurt)" at bounding box center [602, 241] width 338 height 29
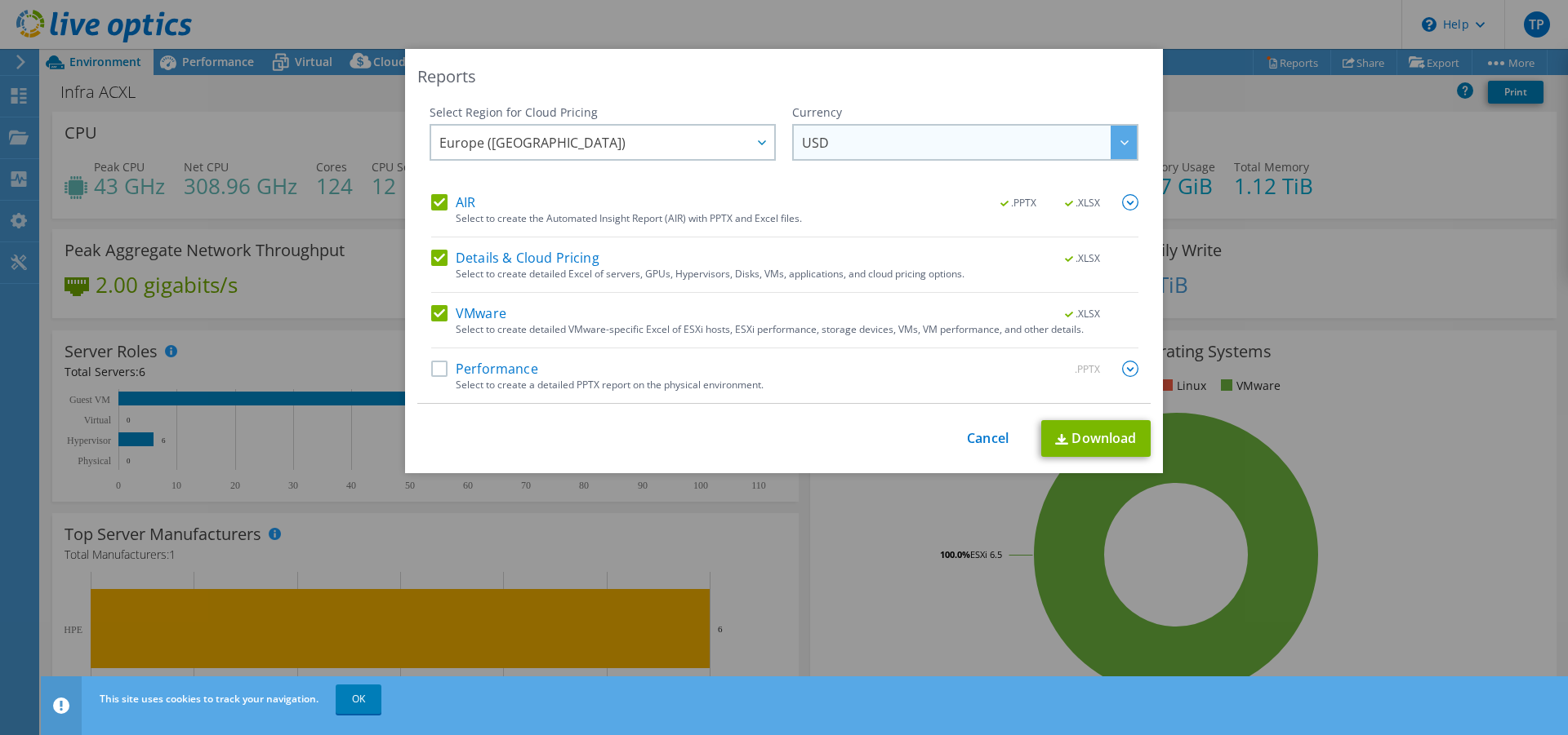
click at [818, 146] on span "USD" at bounding box center [816, 146] width 27 height 26
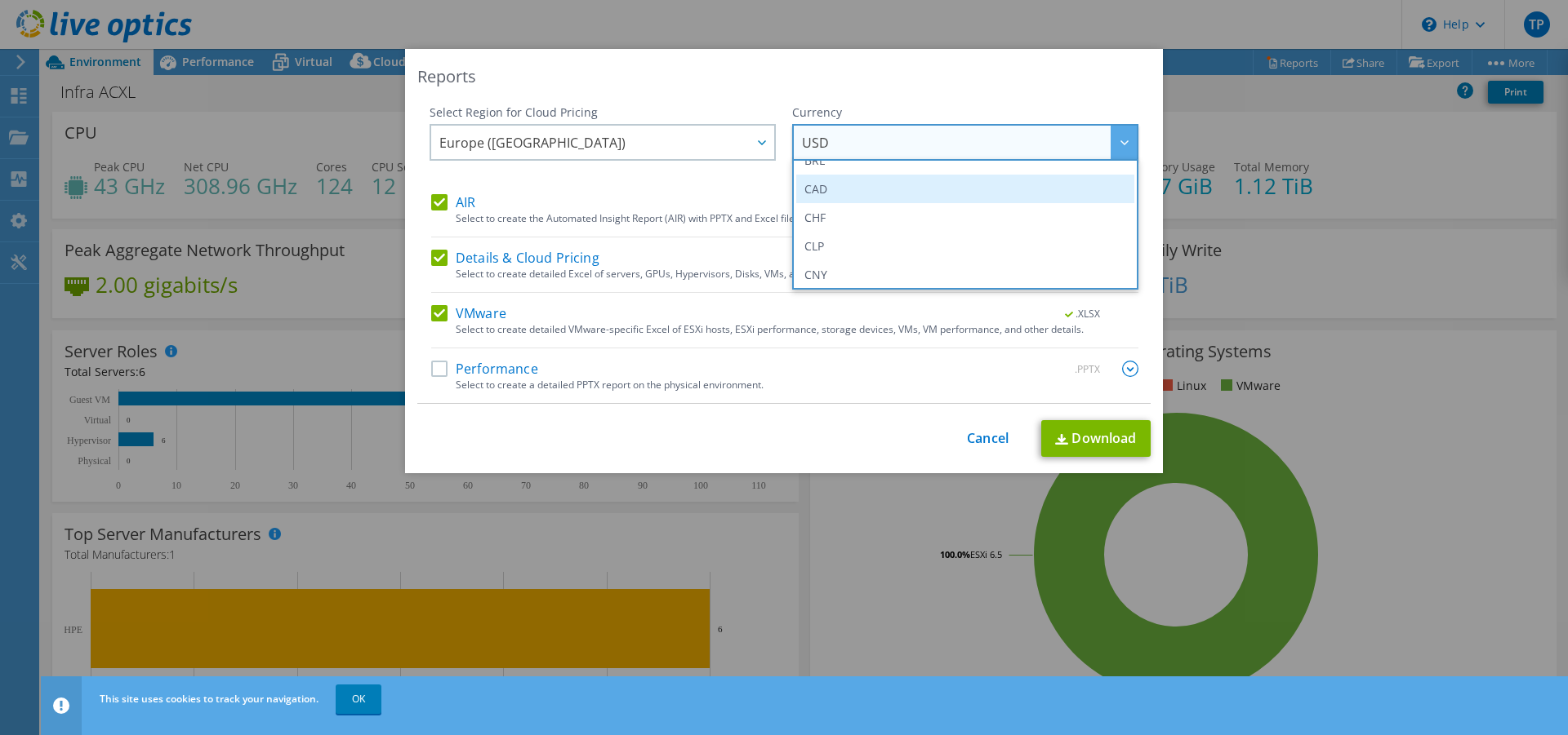
scroll to position [164, 0]
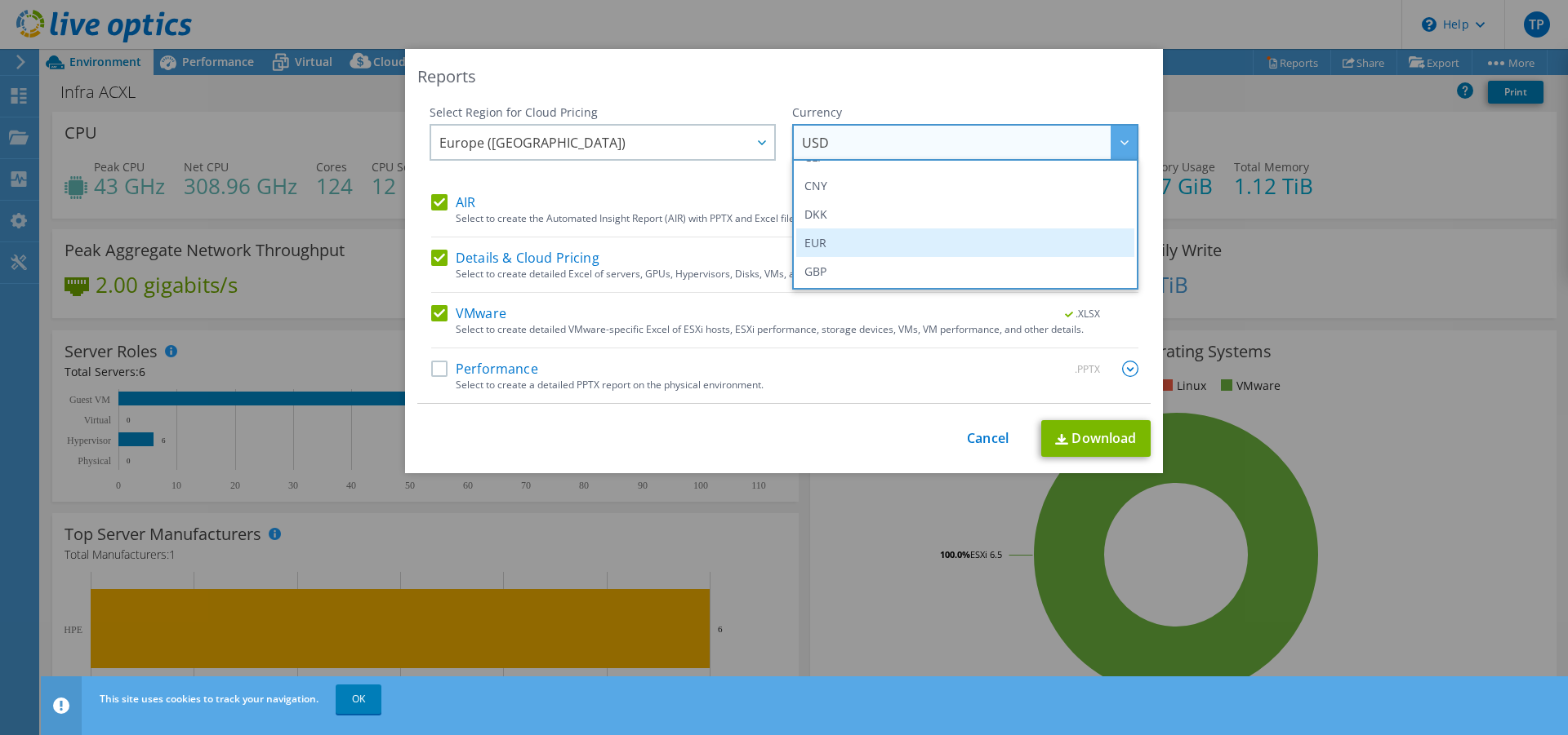
click at [810, 242] on li "EUR" at bounding box center [965, 243] width 338 height 29
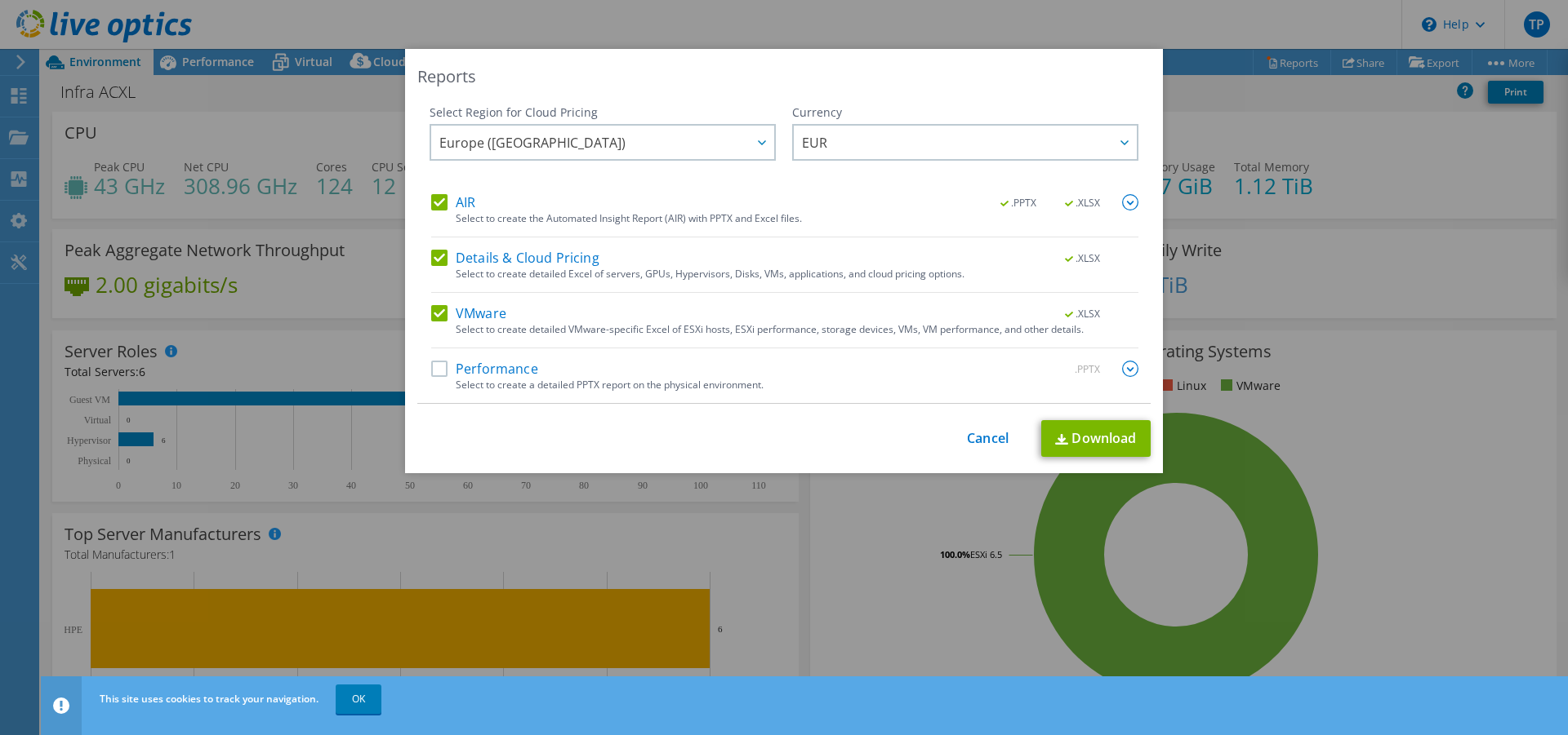
click at [439, 201] on label "AIR" at bounding box center [453, 202] width 44 height 16
click at [0, 0] on input "AIR" at bounding box center [0, 0] width 0 height 0
click at [432, 256] on label "Details & Cloud Pricing" at bounding box center [515, 257] width 168 height 16
click at [0, 0] on input "Details & Cloud Pricing" at bounding box center [0, 0] width 0 height 0
click at [1085, 434] on link "Download" at bounding box center [1096, 438] width 109 height 37
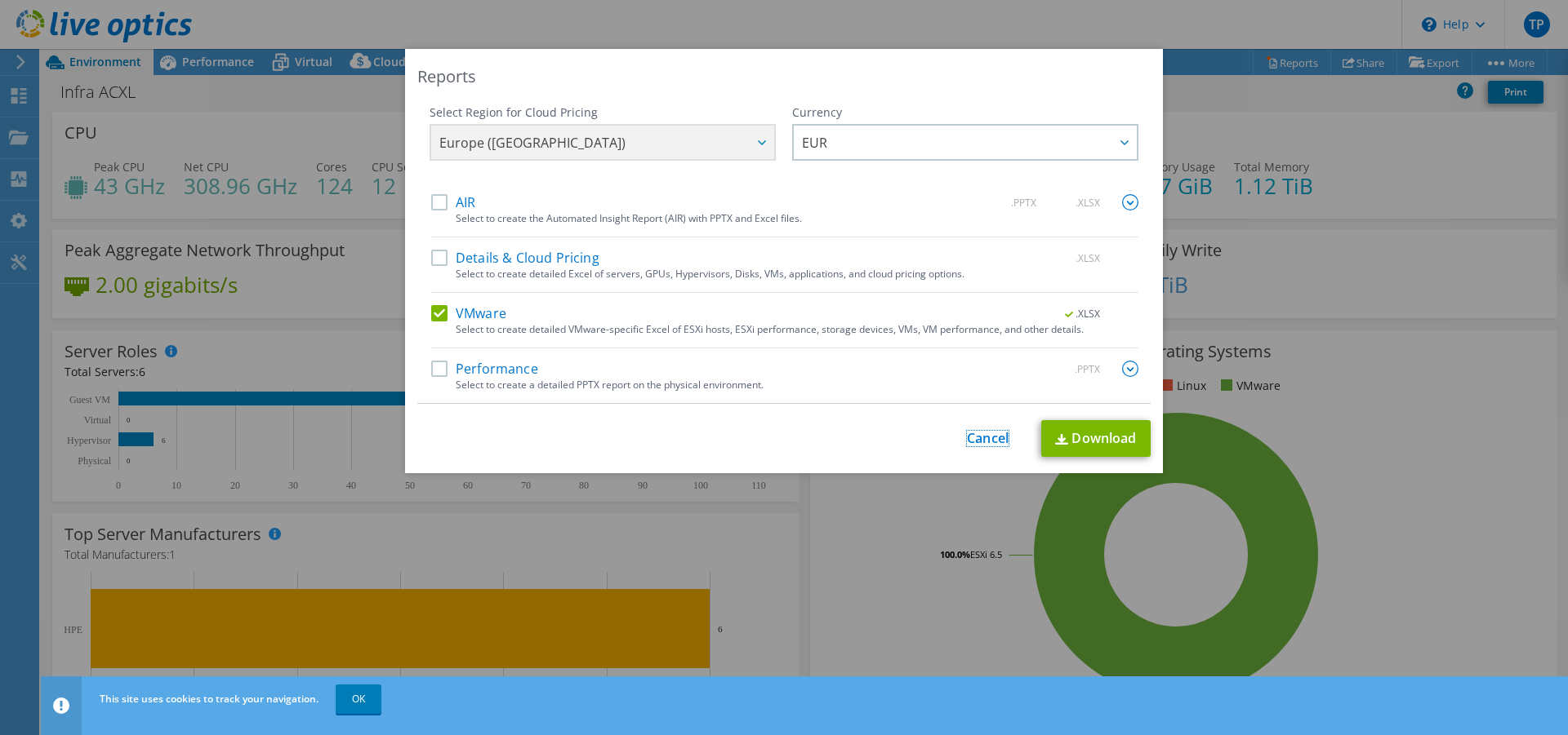
click at [979, 434] on link "Cancel" at bounding box center [988, 439] width 42 height 15
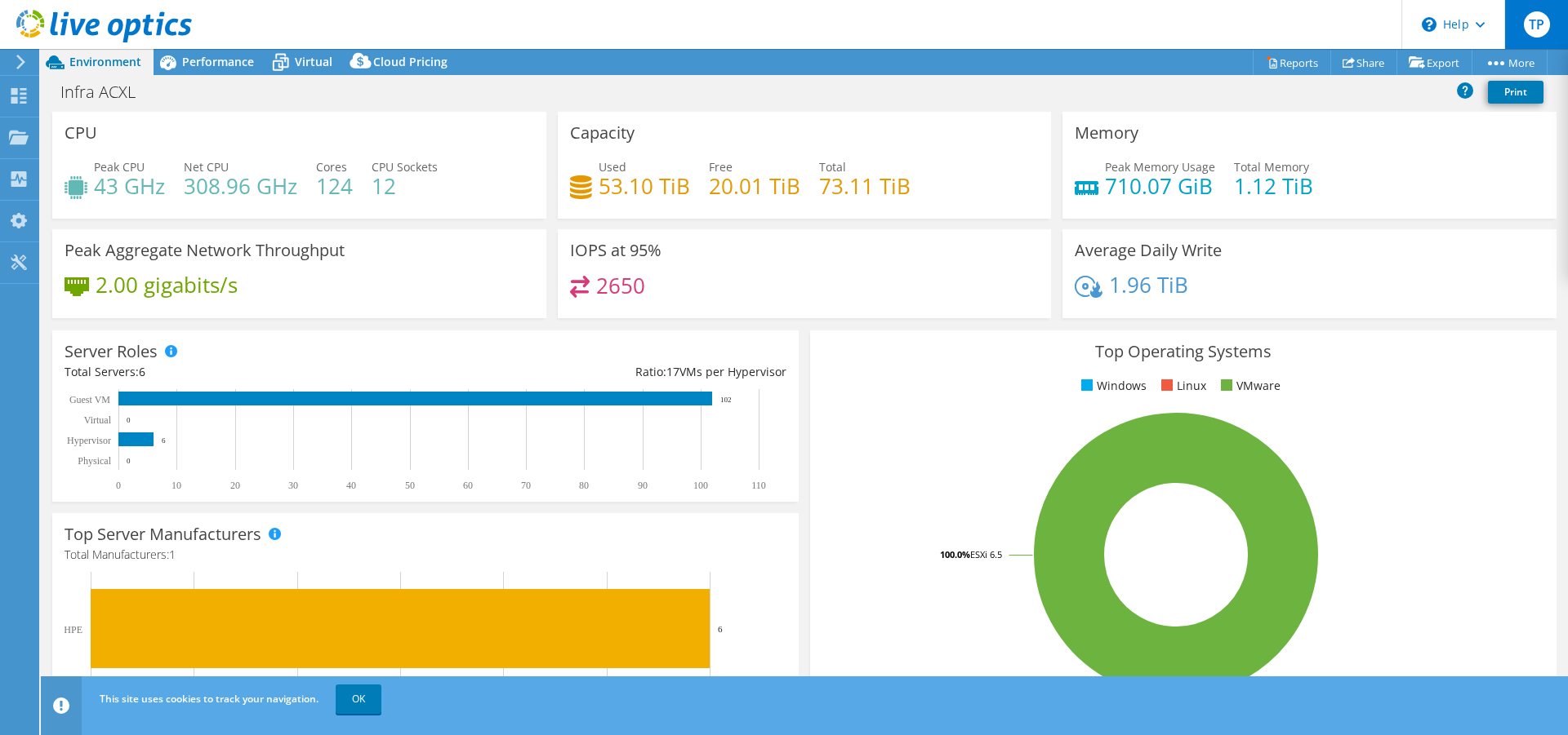
click at [1542, 26] on span "TP" at bounding box center [1536, 24] width 26 height 26
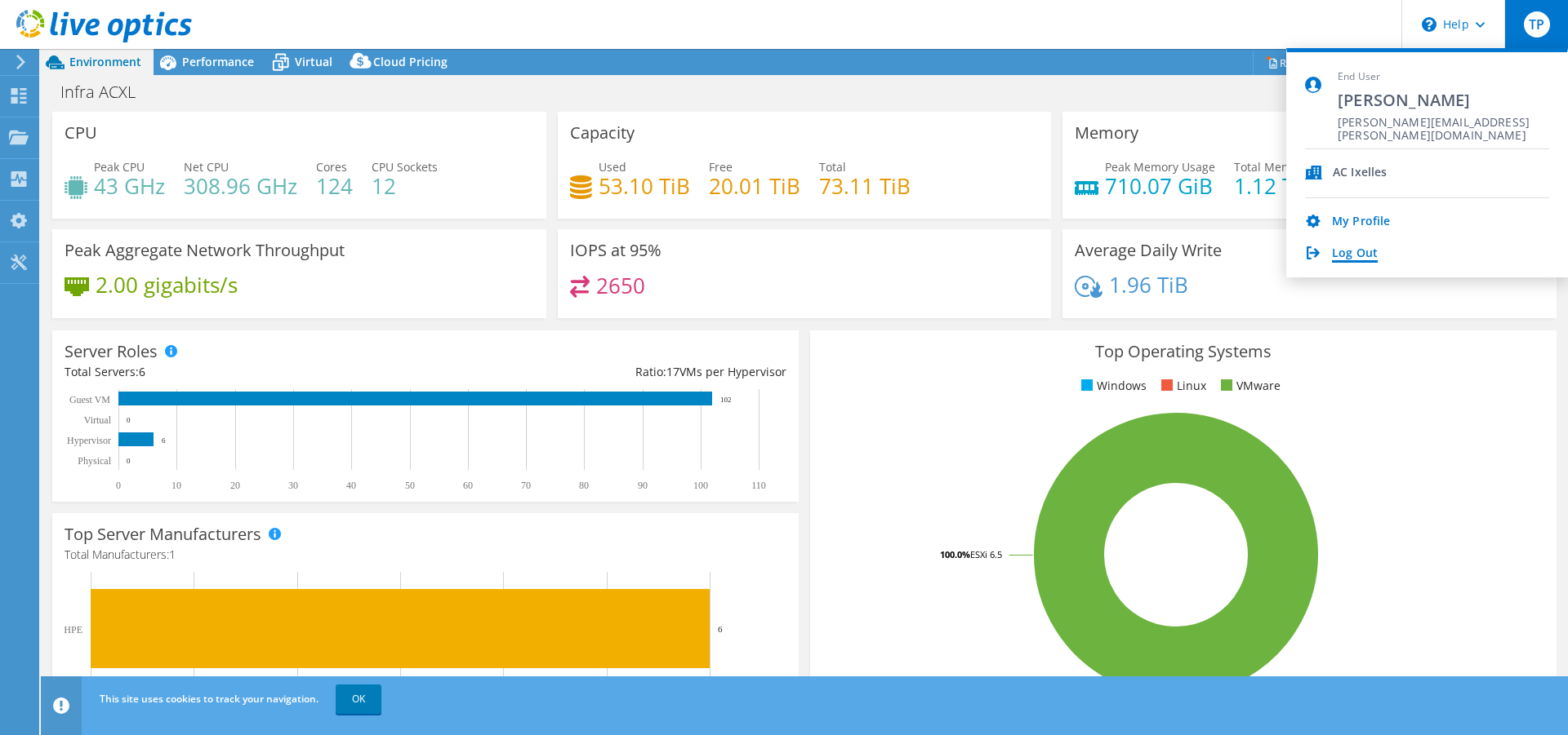
click at [1369, 247] on link "Log Out" at bounding box center [1355, 254] width 46 height 15
